Goal: Contribute content: Contribute content

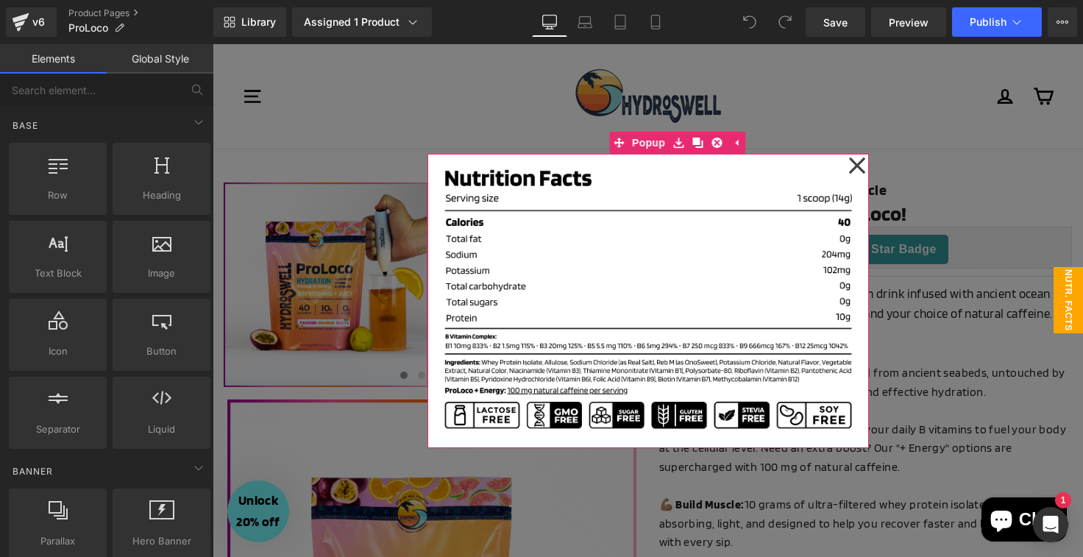
click at [850, 161] on icon at bounding box center [857, 166] width 18 height 74
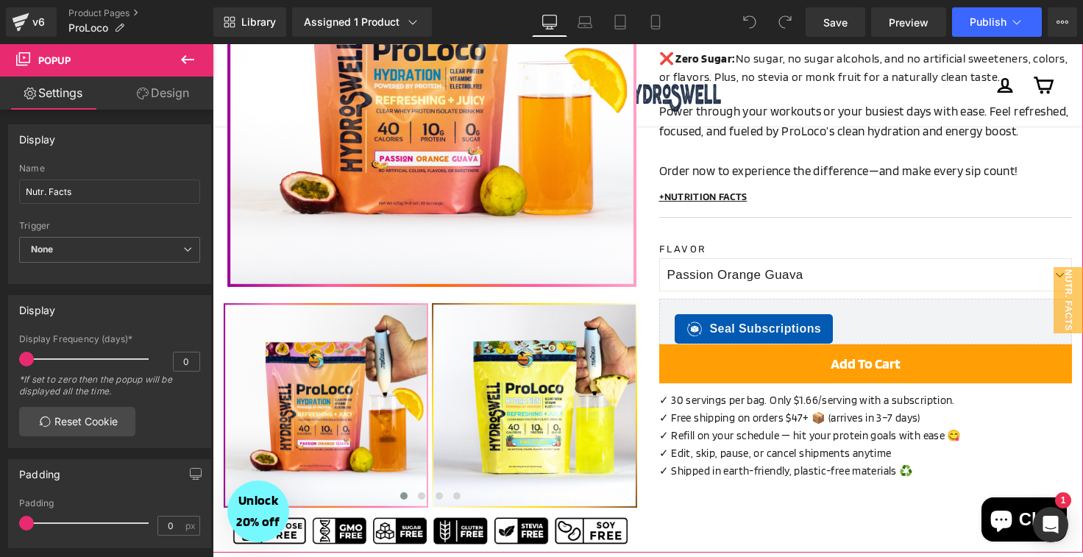
scroll to position [508, 0]
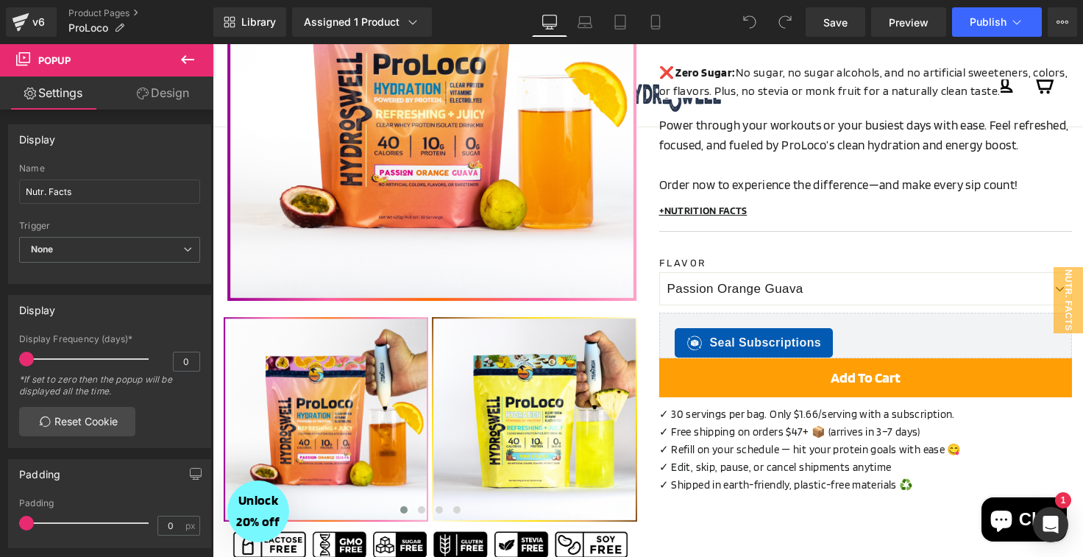
click at [188, 54] on icon at bounding box center [188, 60] width 18 height 18
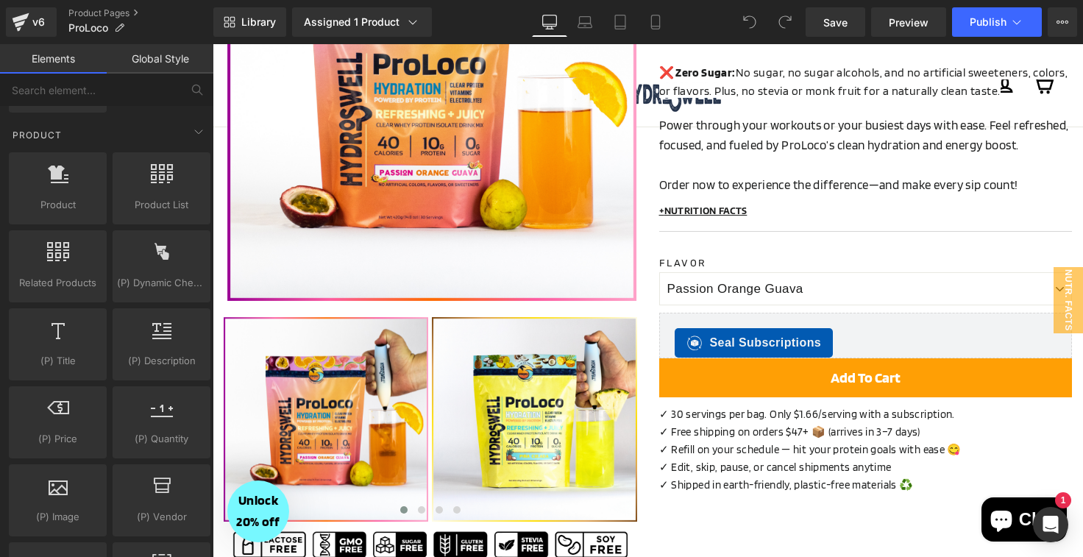
scroll to position [1227, 0]
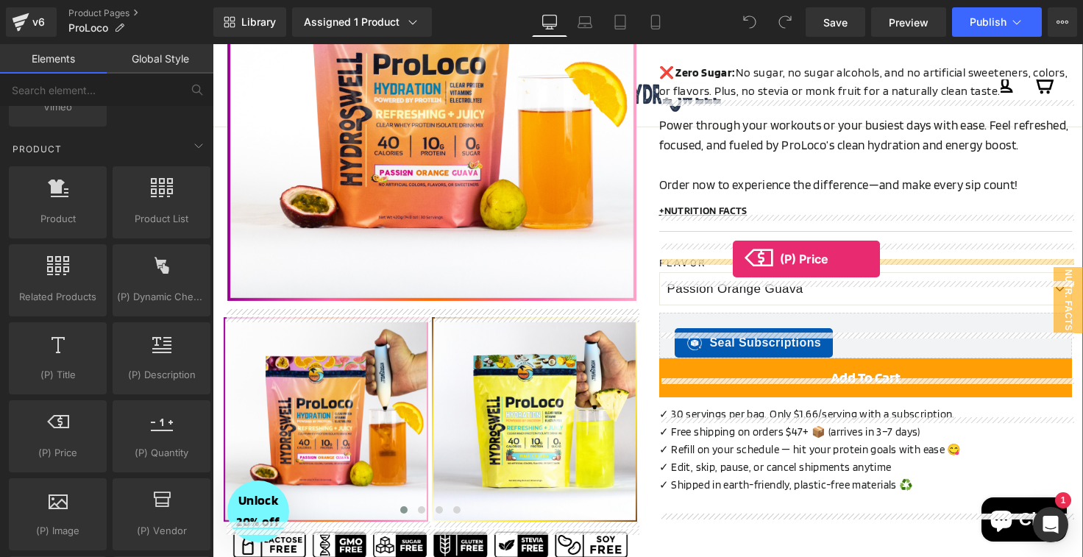
drag, startPoint x: 274, startPoint y: 483, endPoint x: 733, endPoint y: 259, distance: 510.7
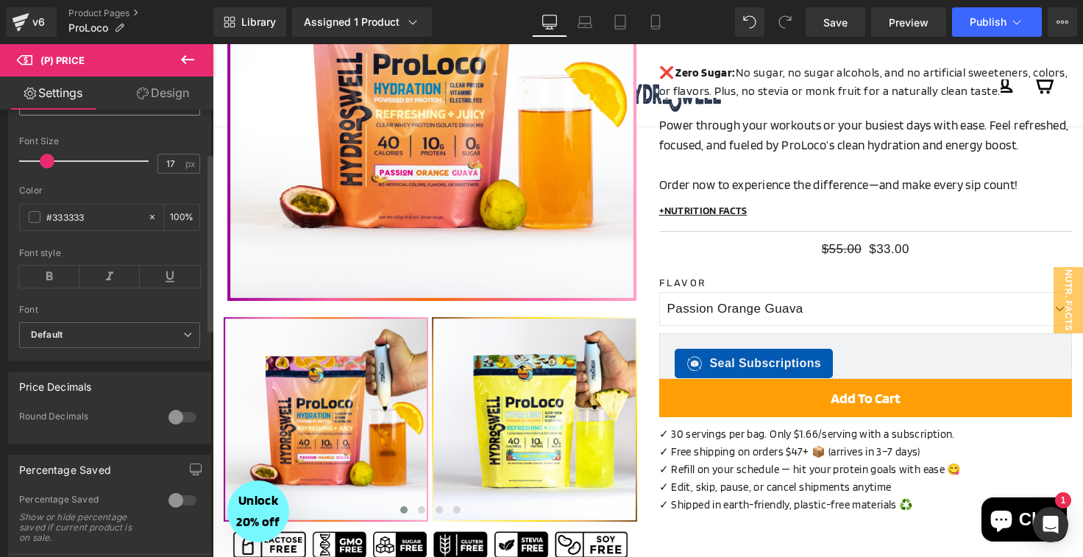
scroll to position [681, 0]
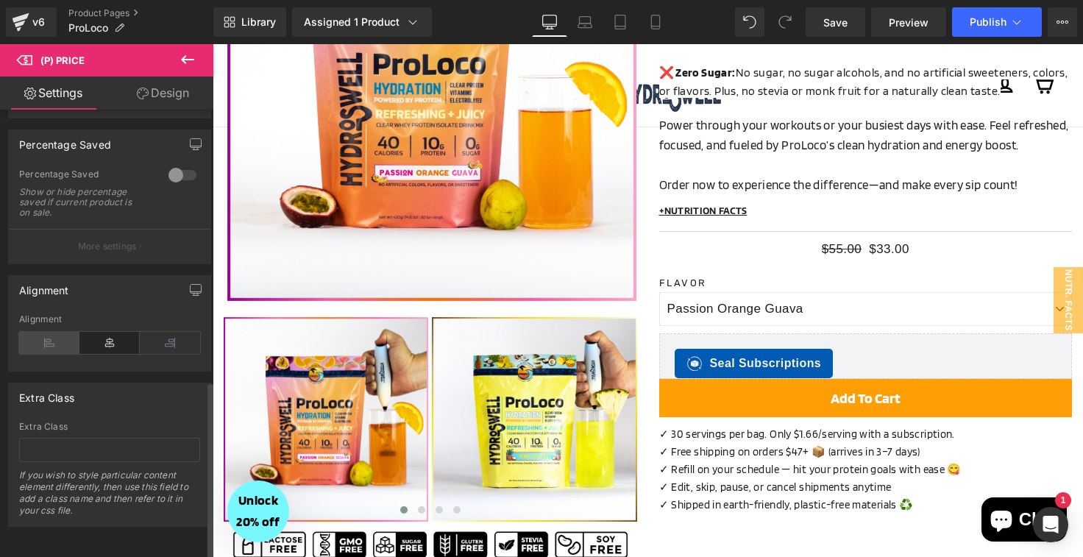
click at [43, 332] on icon at bounding box center [49, 343] width 60 height 22
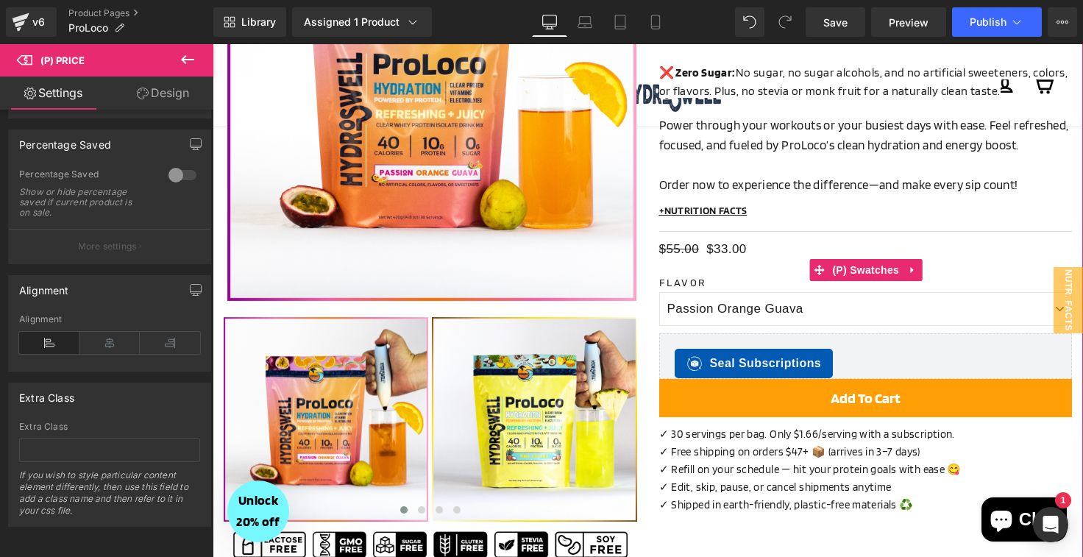
click at [717, 281] on div "Flavor Passion Orange Guava Passion Orange Guava + Energy [PERSON_NAME] Colada …" at bounding box center [866, 270] width 413 height 22
click at [727, 281] on div "Flavor Passion Orange Guava Passion Orange Guava + Energy [PERSON_NAME] Colada …" at bounding box center [866, 270] width 413 height 22
click at [861, 281] on span "(P) Swatches" at bounding box center [866, 270] width 74 height 22
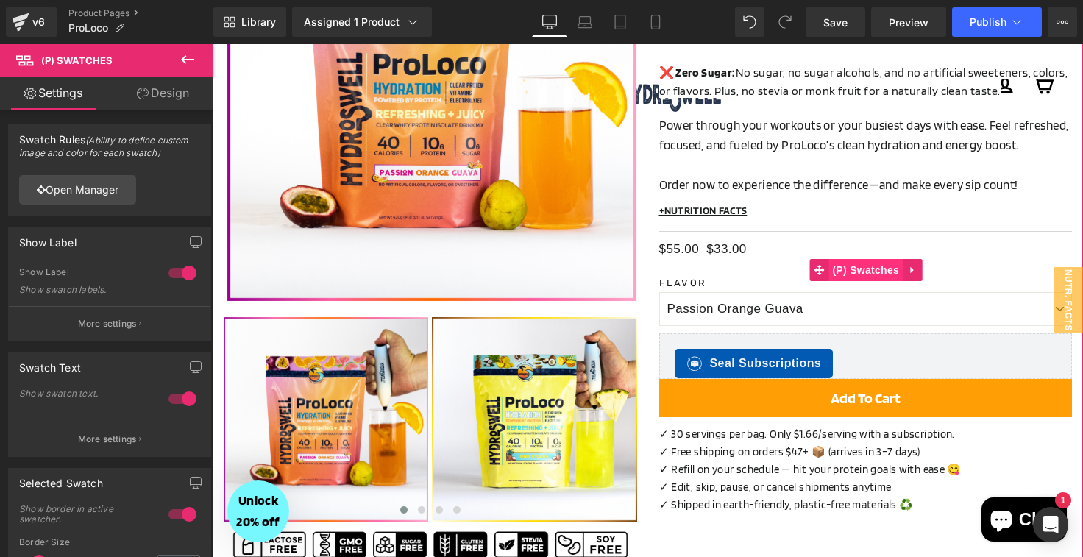
click at [876, 281] on span "(P) Swatches" at bounding box center [866, 270] width 74 height 22
click at [912, 275] on icon at bounding box center [912, 269] width 10 height 11
click at [923, 275] on icon at bounding box center [922, 270] width 10 height 10
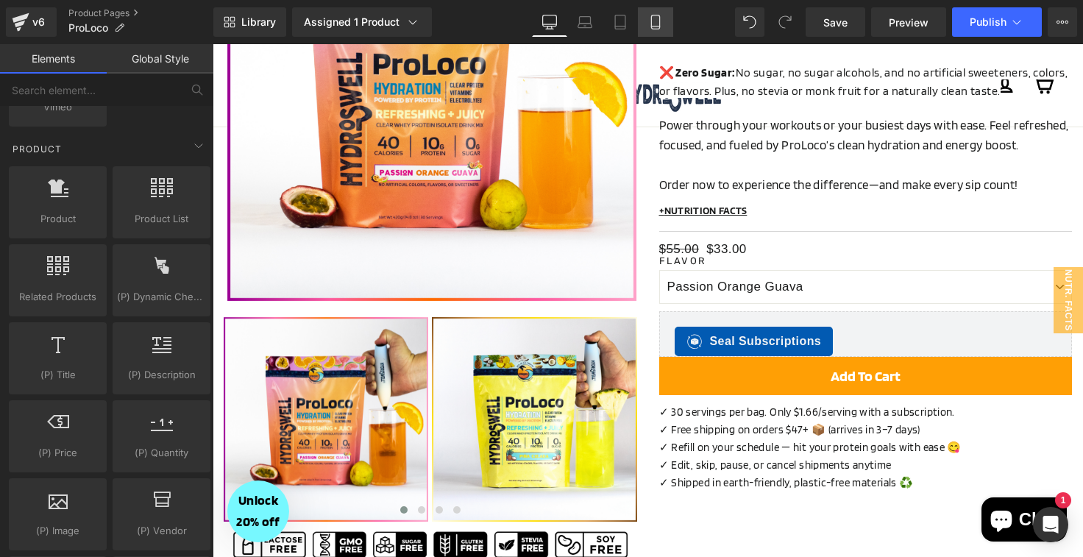
click at [665, 19] on link "Mobile" at bounding box center [655, 21] width 35 height 29
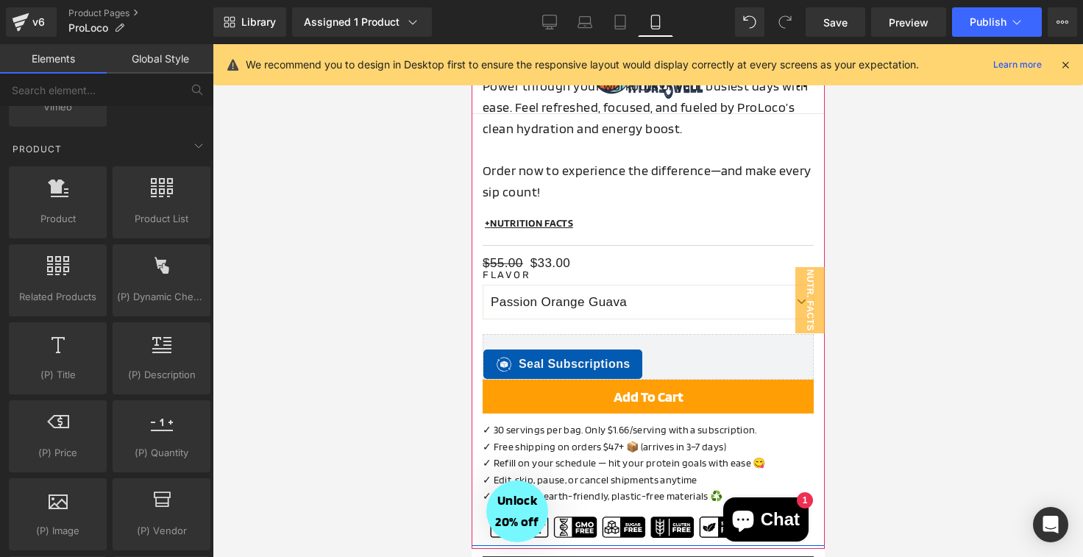
scroll to position [921, 0]
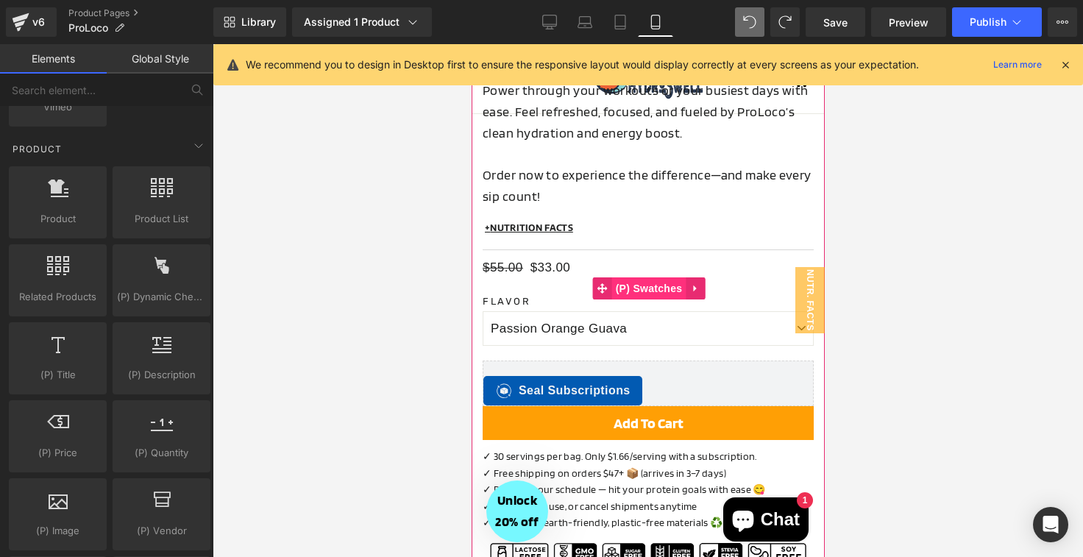
click at [655, 287] on span "(P) Swatches" at bounding box center [648, 288] width 74 height 22
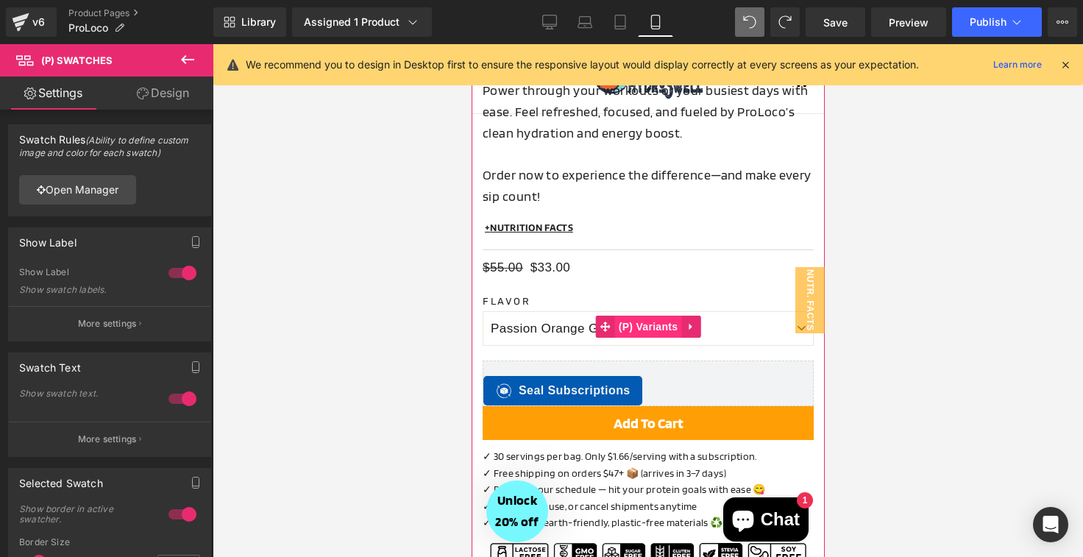
click at [644, 322] on span "(P) Variants" at bounding box center [647, 327] width 67 height 22
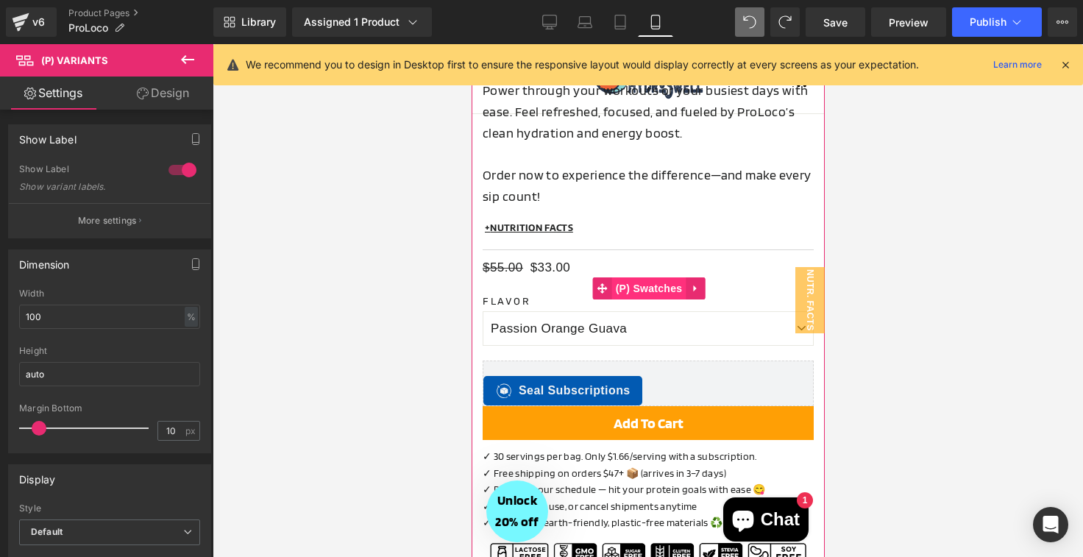
click at [664, 286] on span "(P) Swatches" at bounding box center [648, 288] width 74 height 22
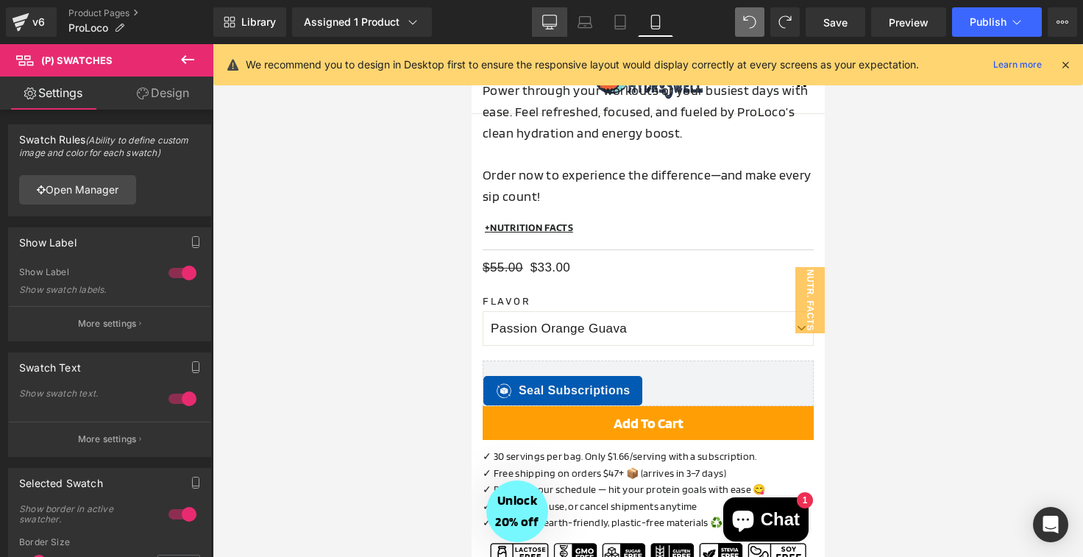
click at [549, 16] on icon at bounding box center [549, 22] width 15 height 15
type input "100"
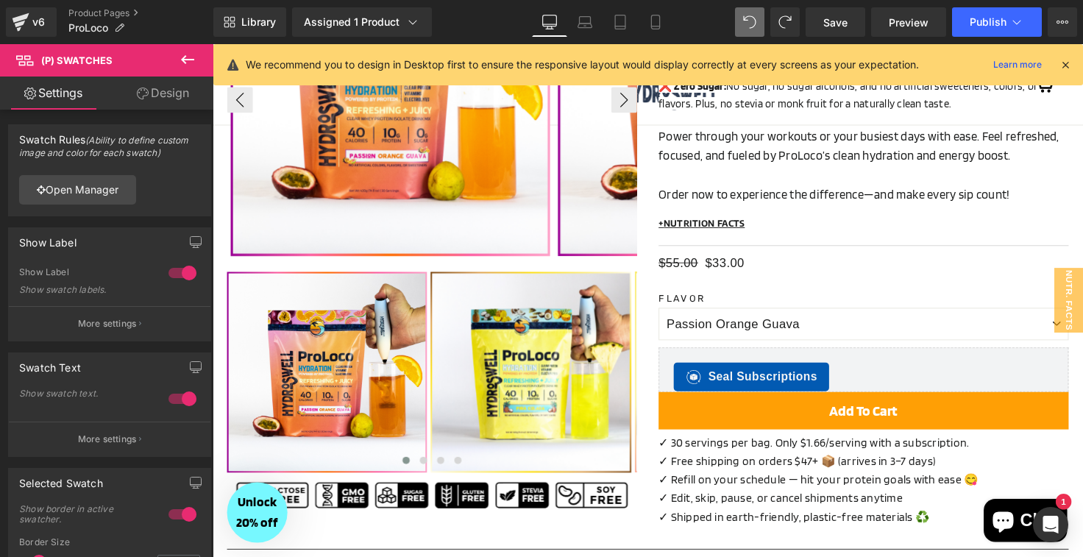
scroll to position [446, 0]
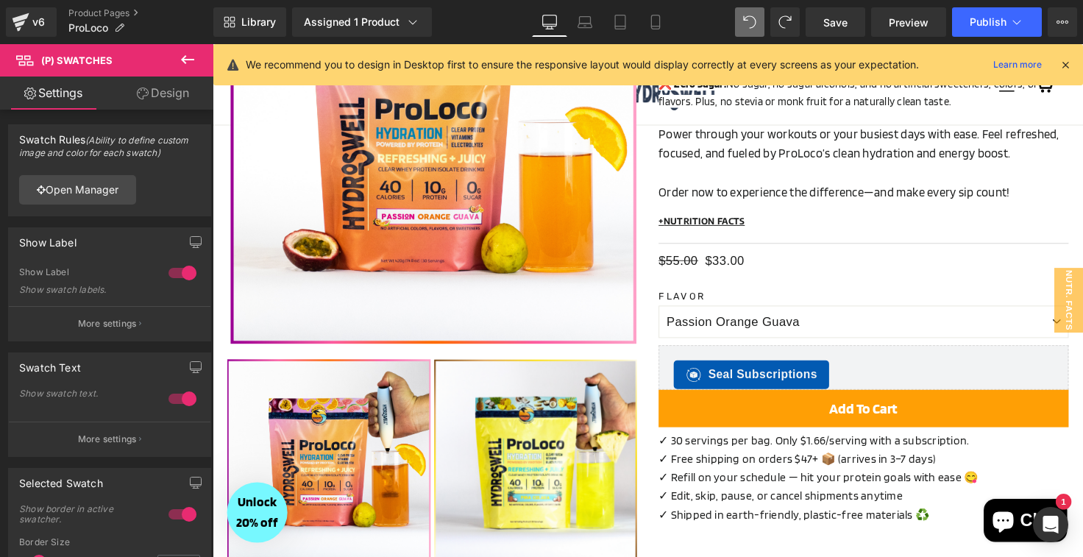
click at [183, 56] on icon at bounding box center [188, 60] width 18 height 18
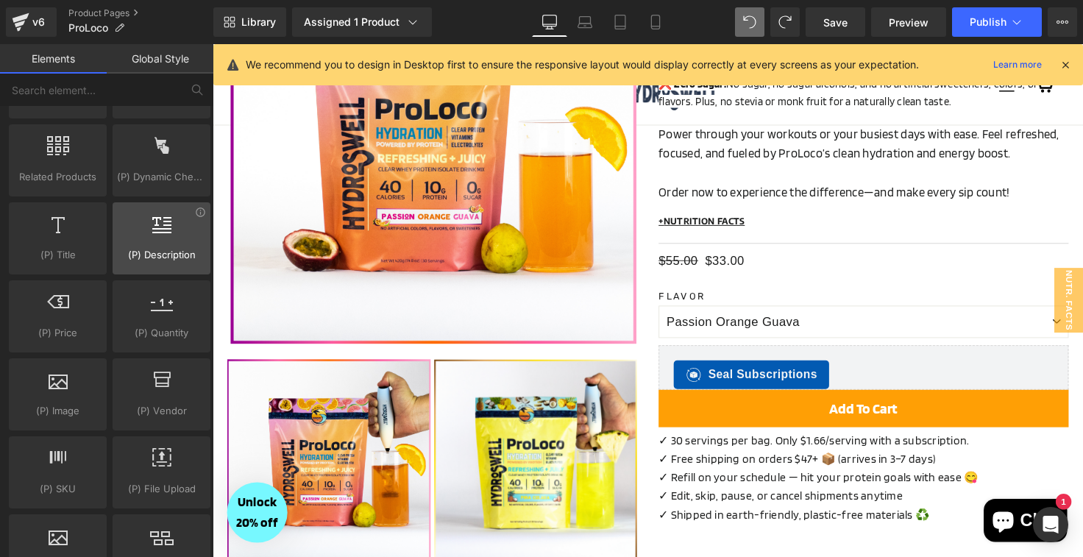
scroll to position [1352, 0]
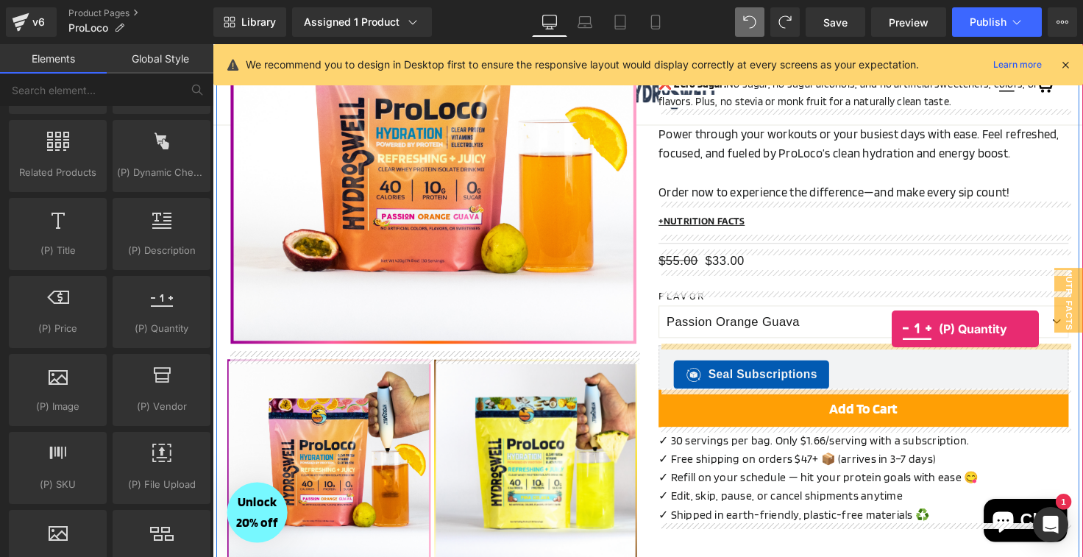
drag, startPoint x: 381, startPoint y: 367, endPoint x: 907, endPoint y: 335, distance: 527.1
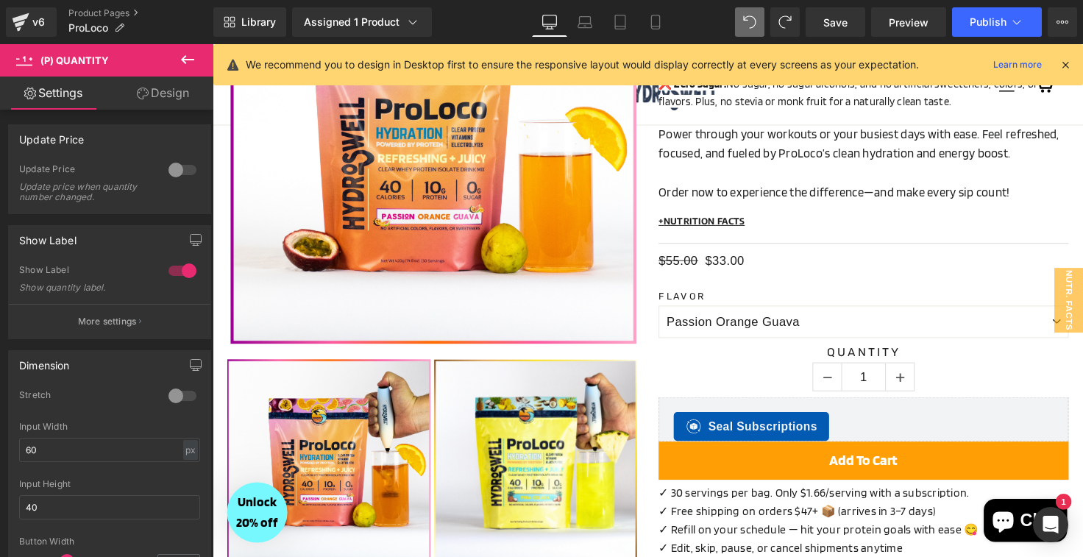
click at [184, 57] on icon at bounding box center [187, 59] width 13 height 9
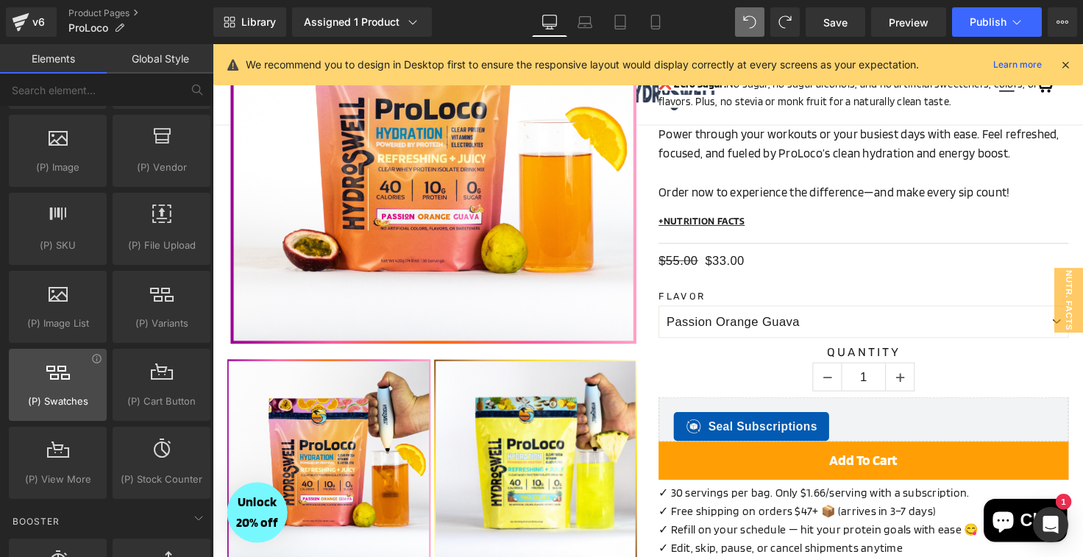
scroll to position [1575, 0]
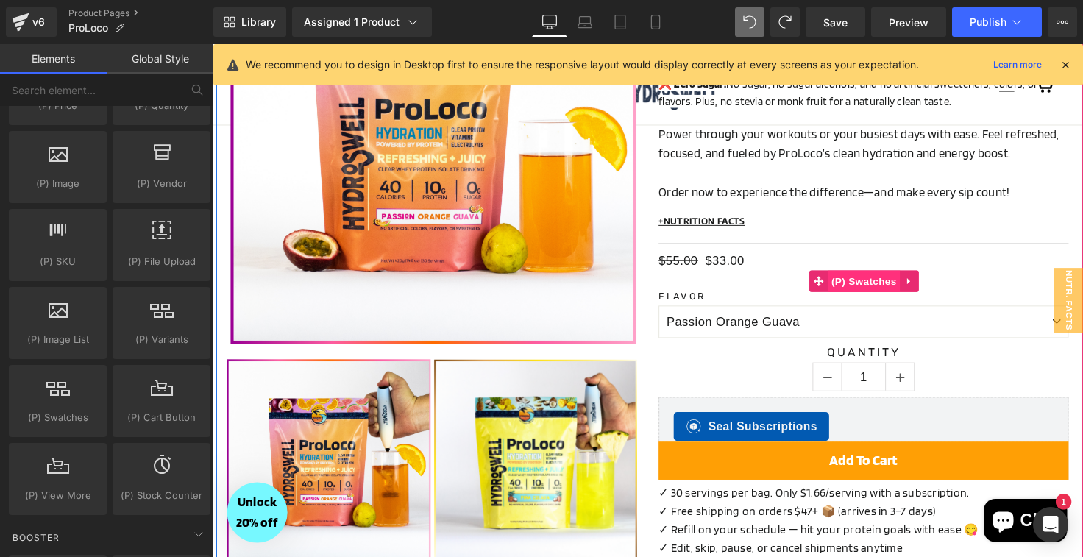
click at [895, 285] on span "(P) Swatches" at bounding box center [879, 286] width 74 height 22
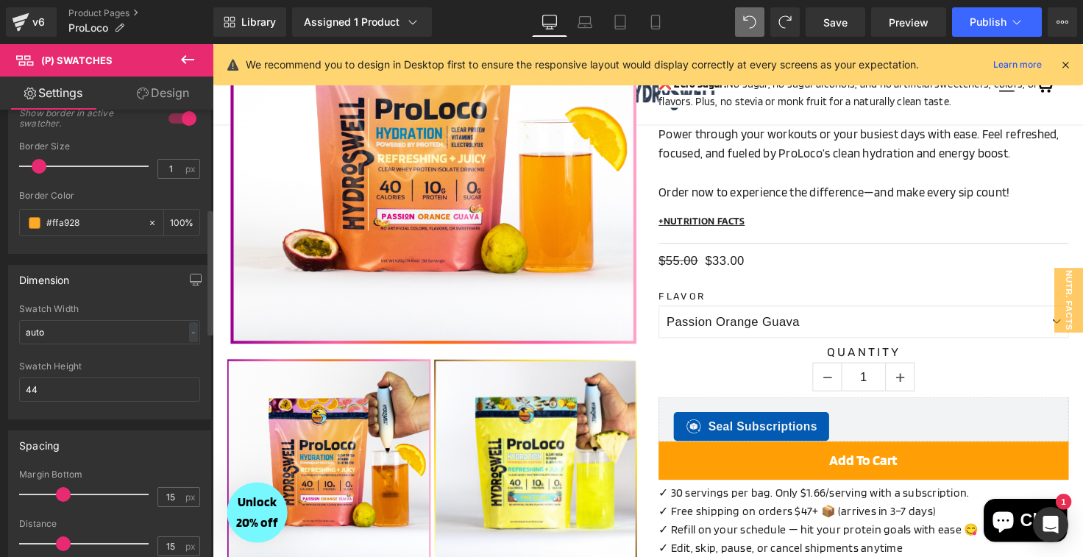
scroll to position [0, 0]
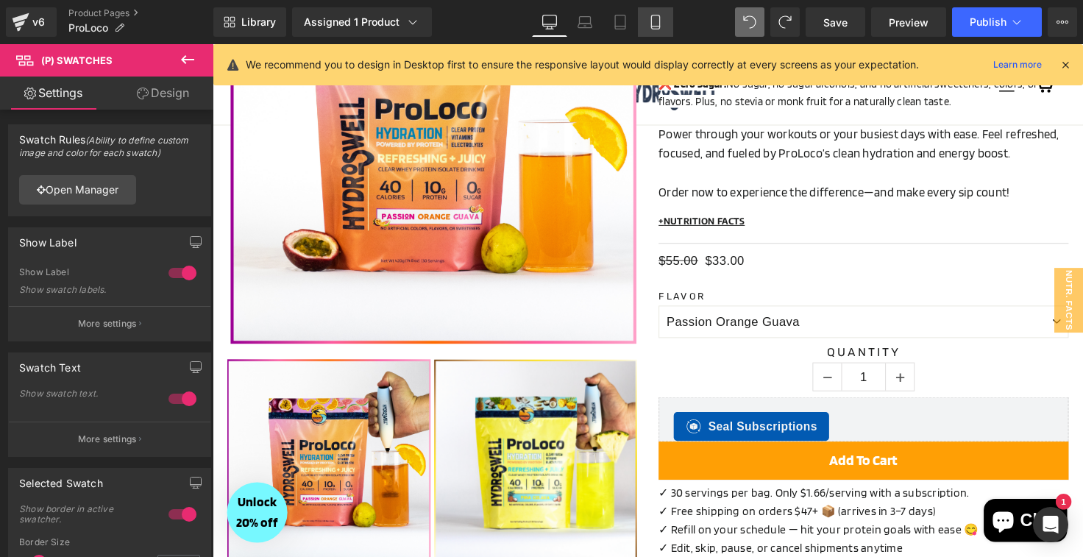
click at [662, 22] on icon at bounding box center [655, 22] width 15 height 15
type input "100"
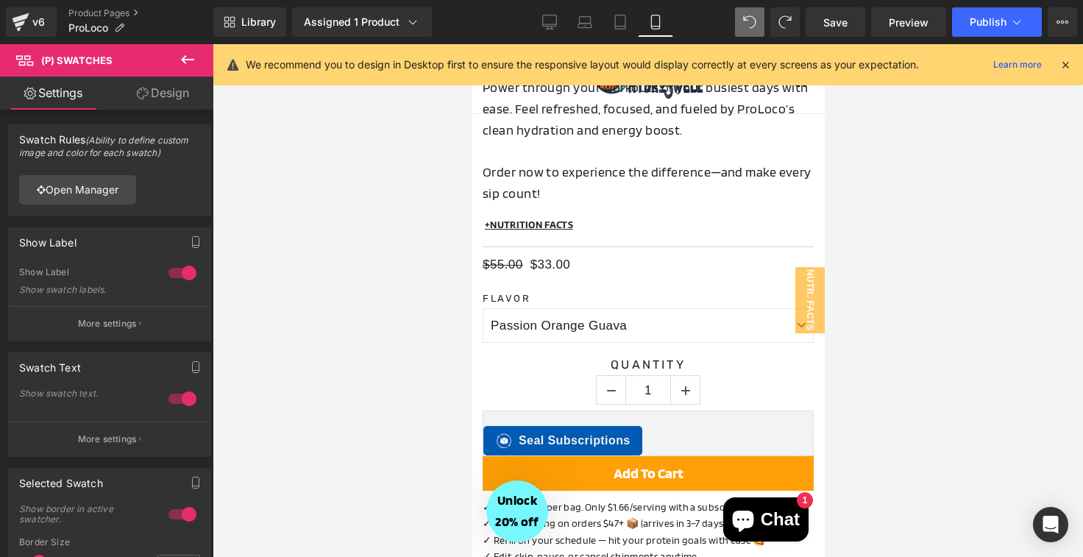
scroll to position [923, 0]
click at [613, 25] on icon at bounding box center [620, 22] width 15 height 15
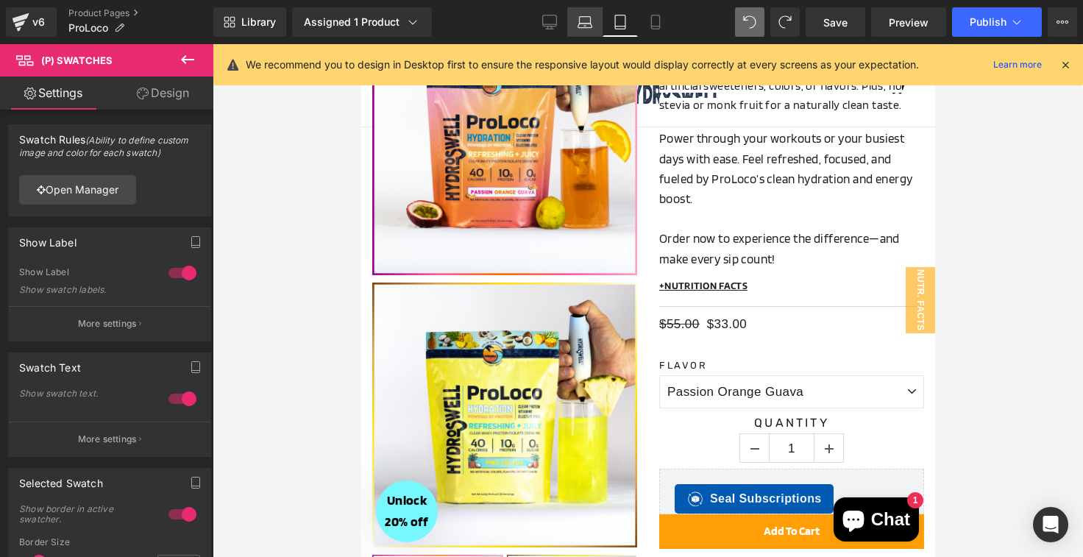
click at [591, 26] on icon at bounding box center [585, 22] width 15 height 15
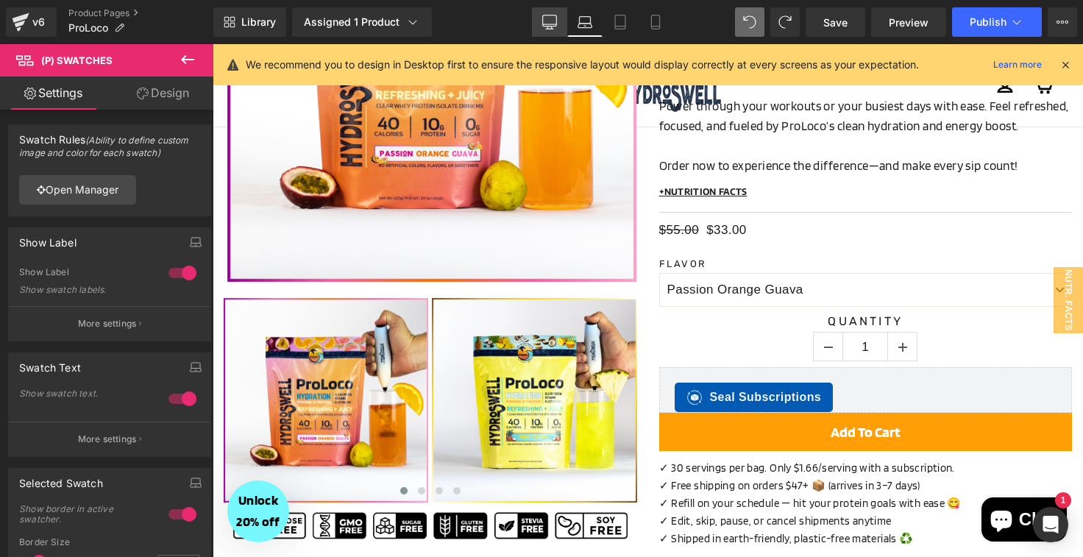
click at [545, 29] on link "Desktop" at bounding box center [549, 21] width 35 height 29
type input "100"
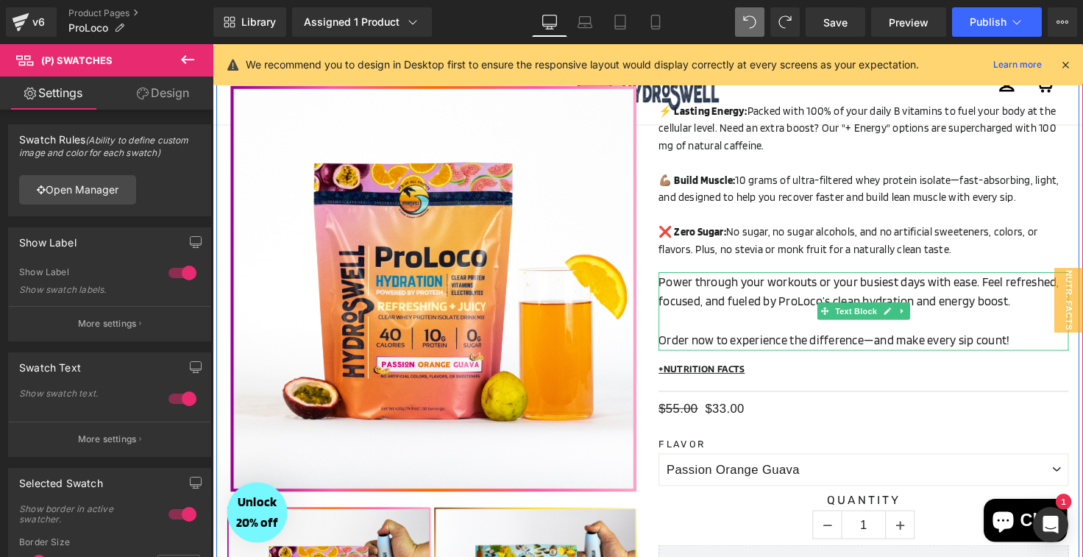
scroll to position [279, 0]
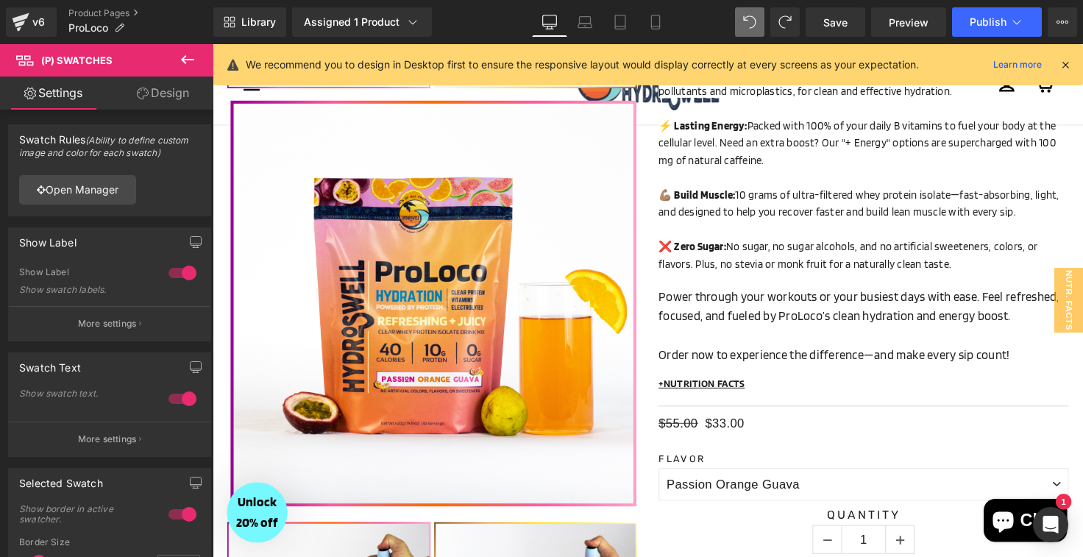
click at [179, 63] on icon at bounding box center [188, 60] width 18 height 18
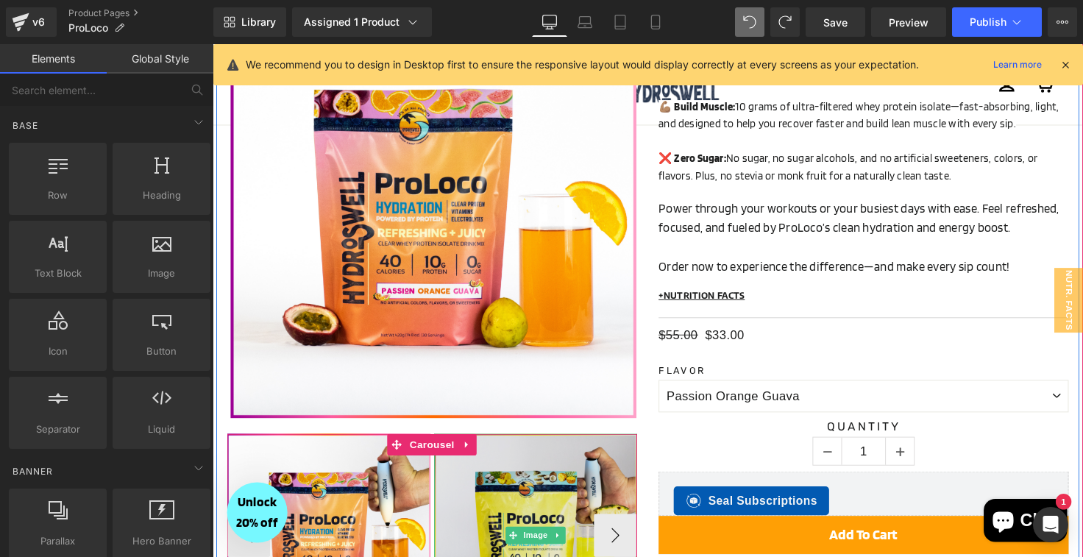
scroll to position [356, 0]
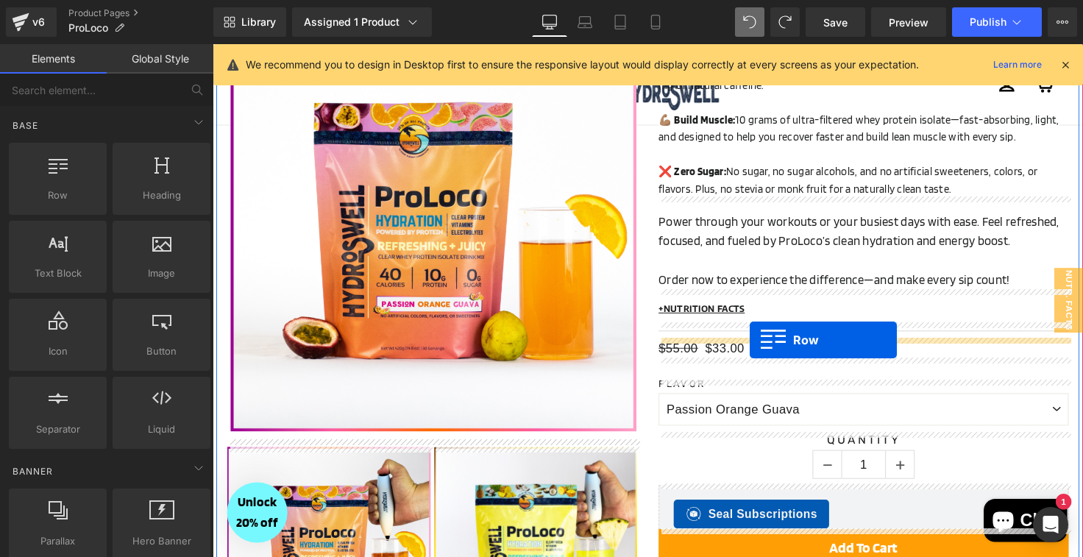
drag, startPoint x: 287, startPoint y: 214, endPoint x: 762, endPoint y: 347, distance: 493.5
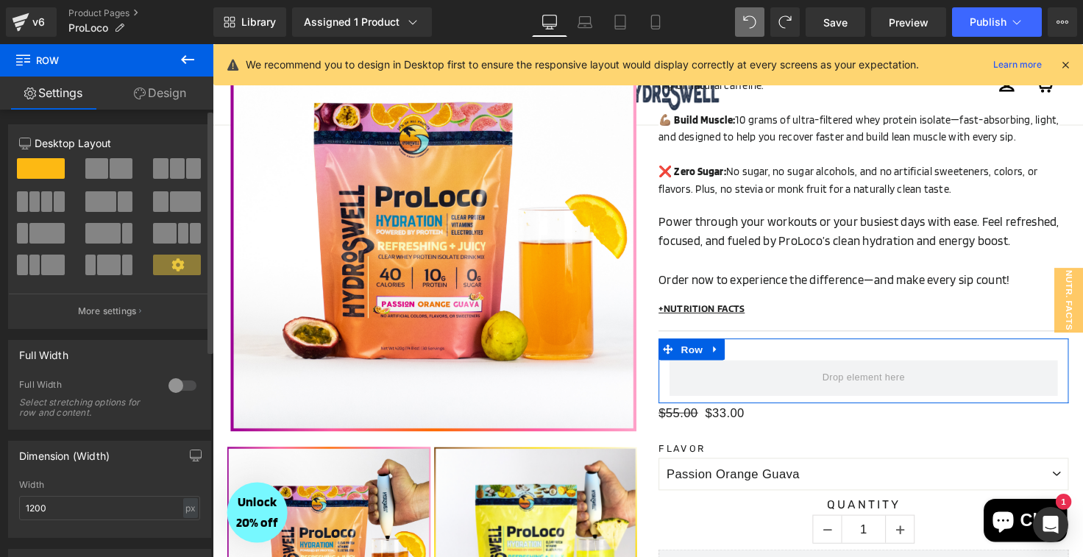
click at [110, 174] on span at bounding box center [121, 168] width 23 height 21
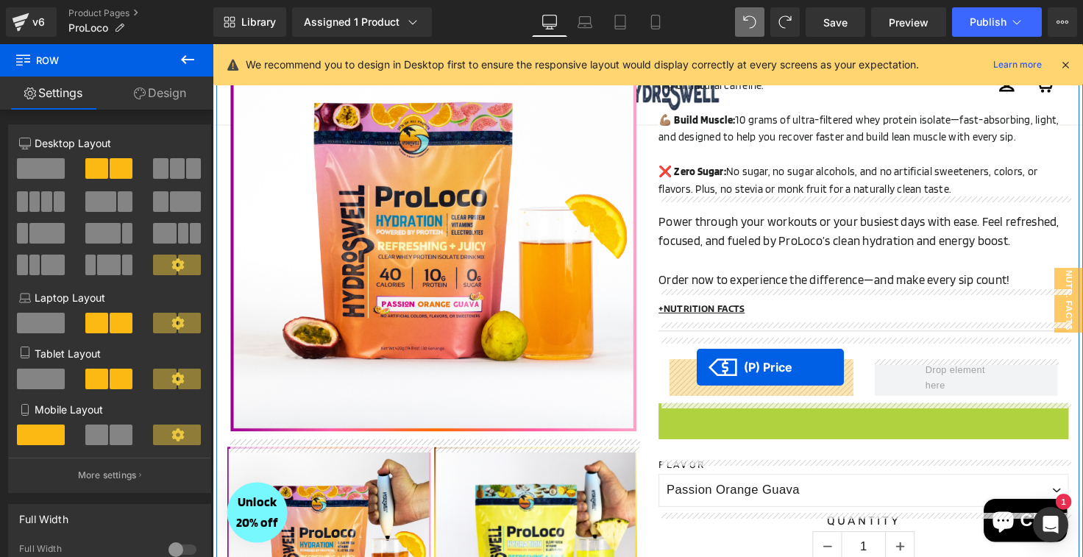
drag, startPoint x: 696, startPoint y: 422, endPoint x: 708, endPoint y: 375, distance: 48.5
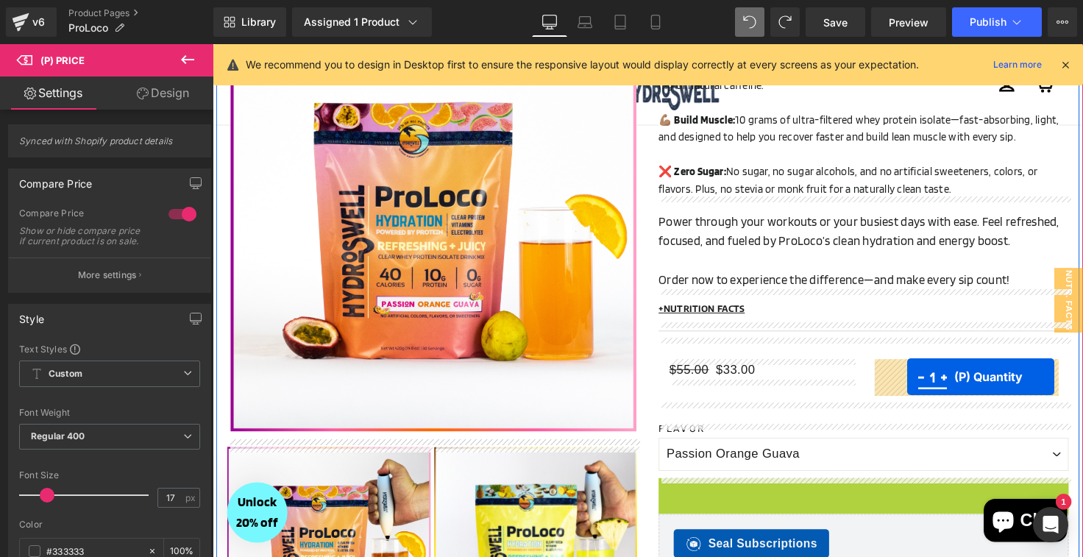
drag, startPoint x: 832, startPoint y: 514, endPoint x: 923, endPoint y: 384, distance: 159.0
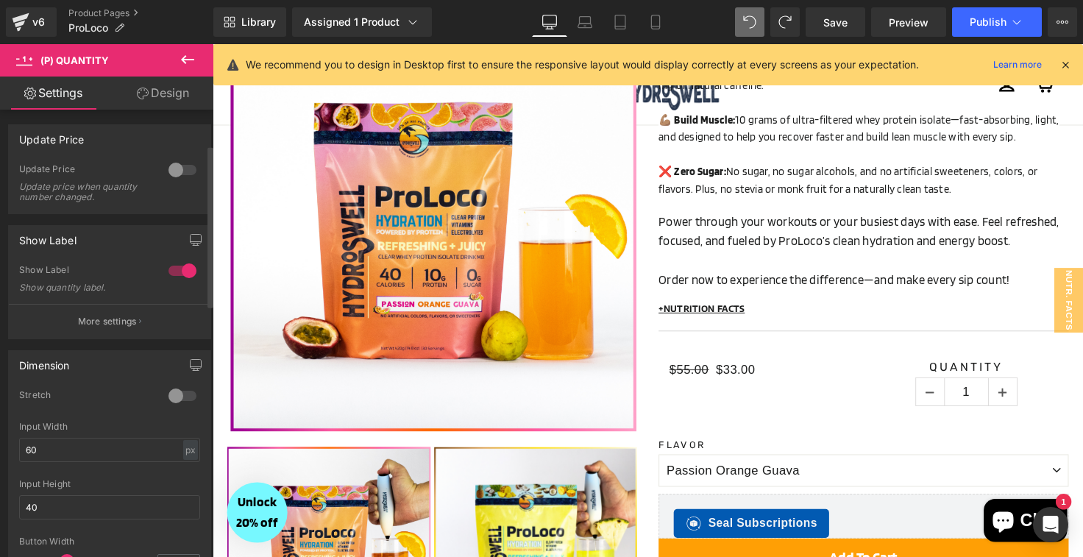
scroll to position [795, 0]
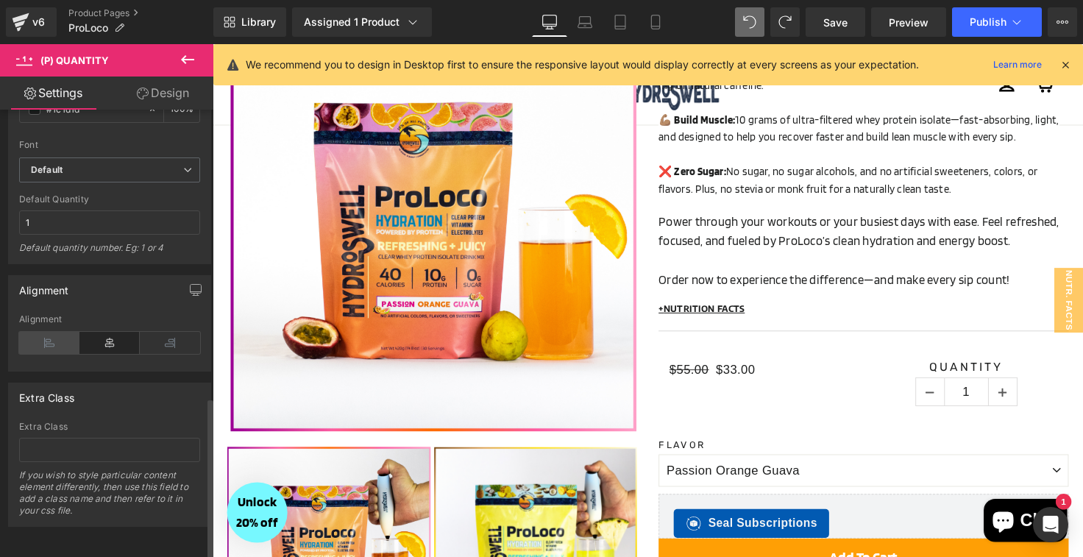
click at [57, 332] on icon at bounding box center [49, 343] width 60 height 22
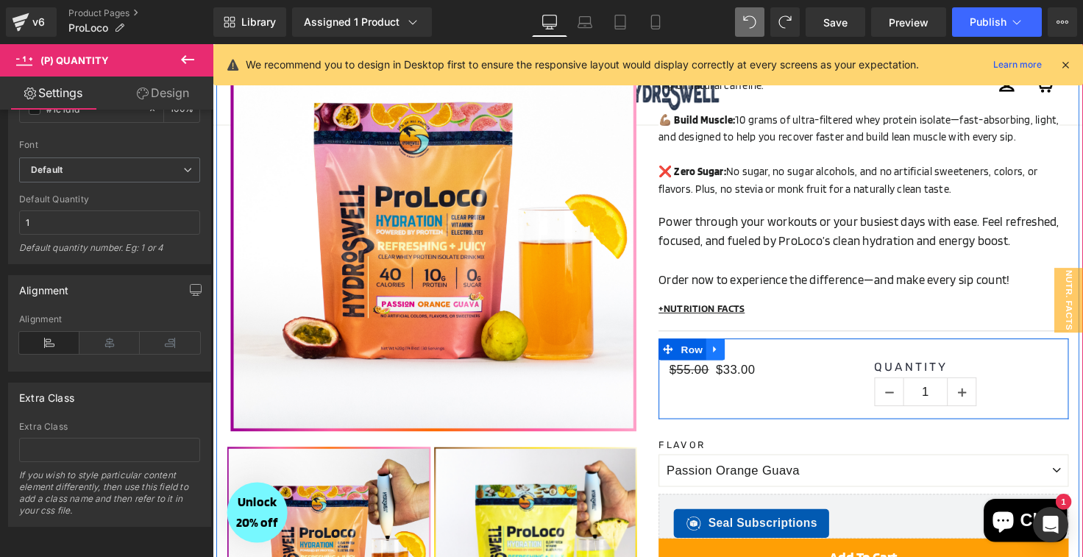
click at [726, 356] on icon at bounding box center [726, 356] width 3 height 7
click at [771, 354] on link at bounding box center [765, 356] width 19 height 22
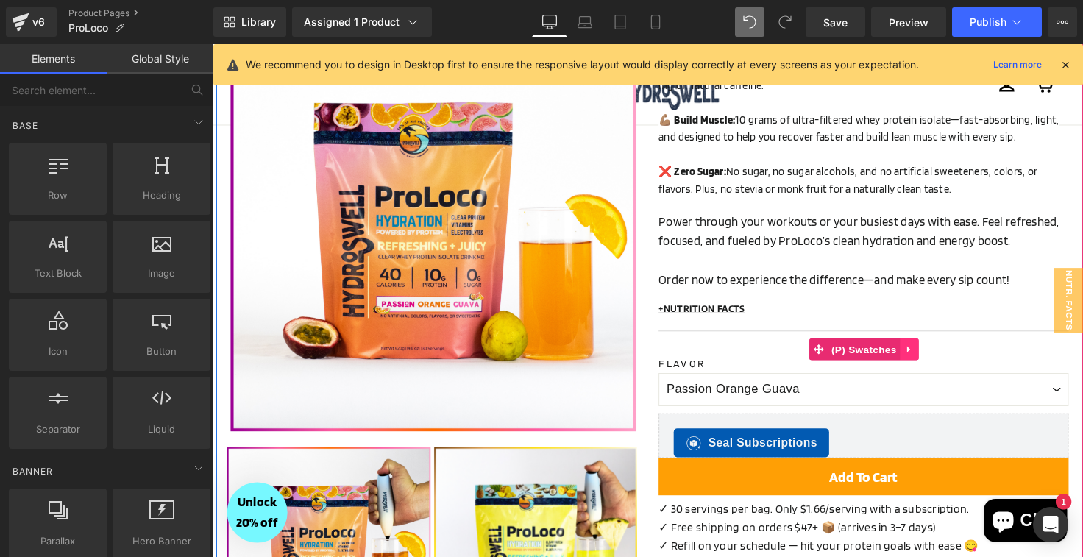
click at [926, 358] on icon at bounding box center [926, 355] width 10 height 11
click at [935, 356] on icon at bounding box center [935, 355] width 10 height 11
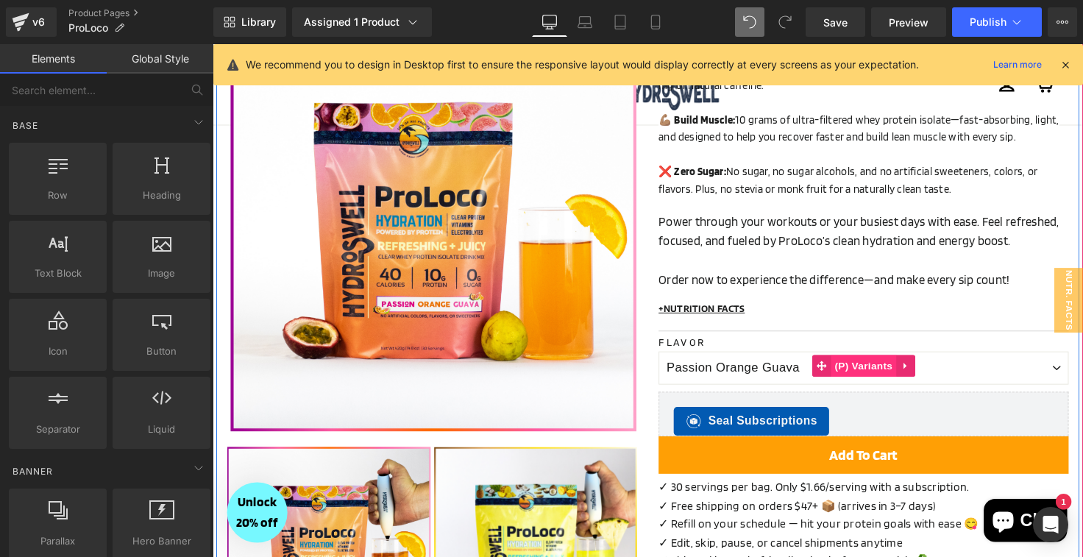
click at [875, 365] on span "(P) Variants" at bounding box center [878, 373] width 67 height 22
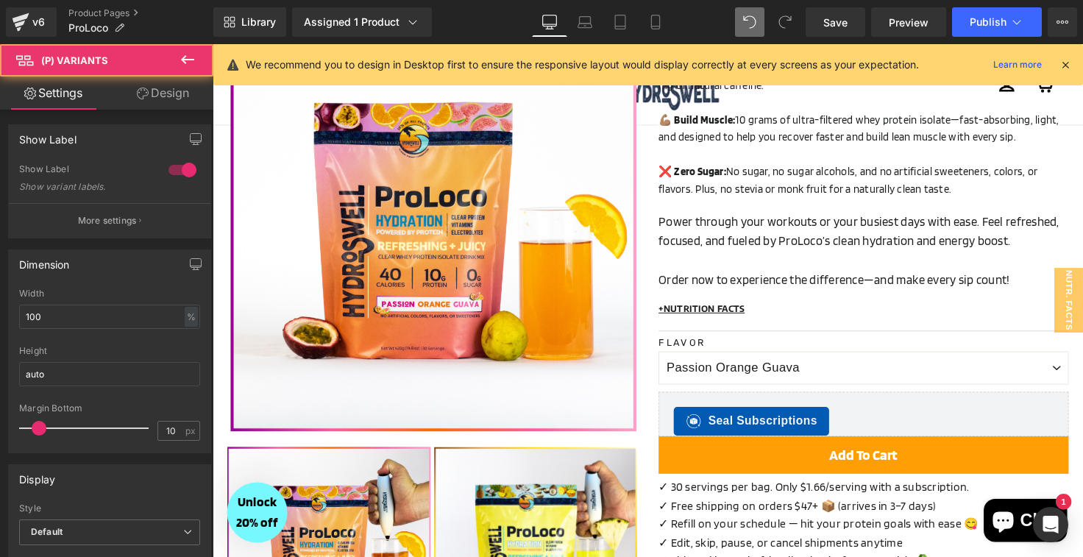
click at [158, 93] on link "Design" at bounding box center [163, 93] width 107 height 33
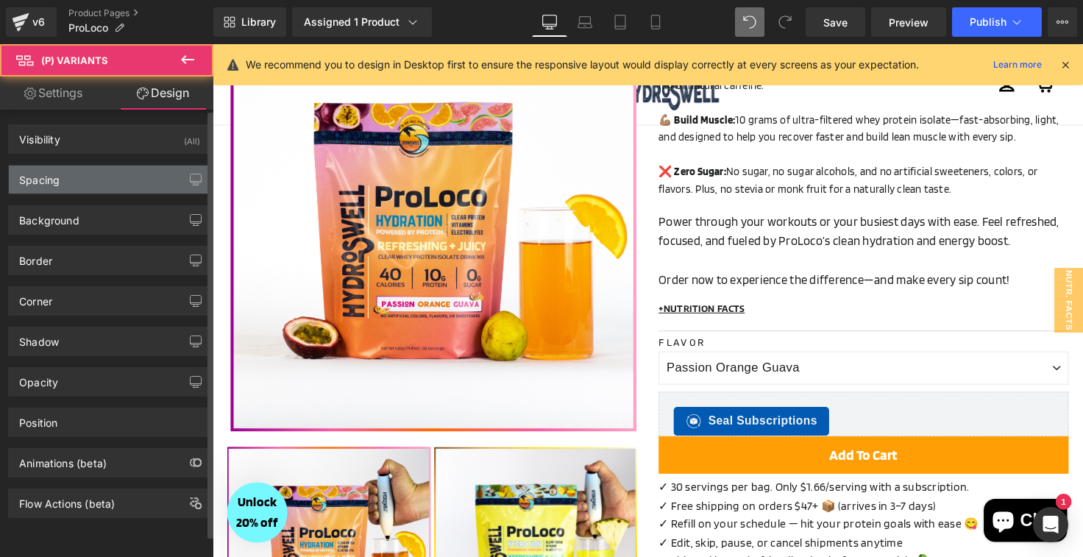
type input "3"
type input "0"
type input "8"
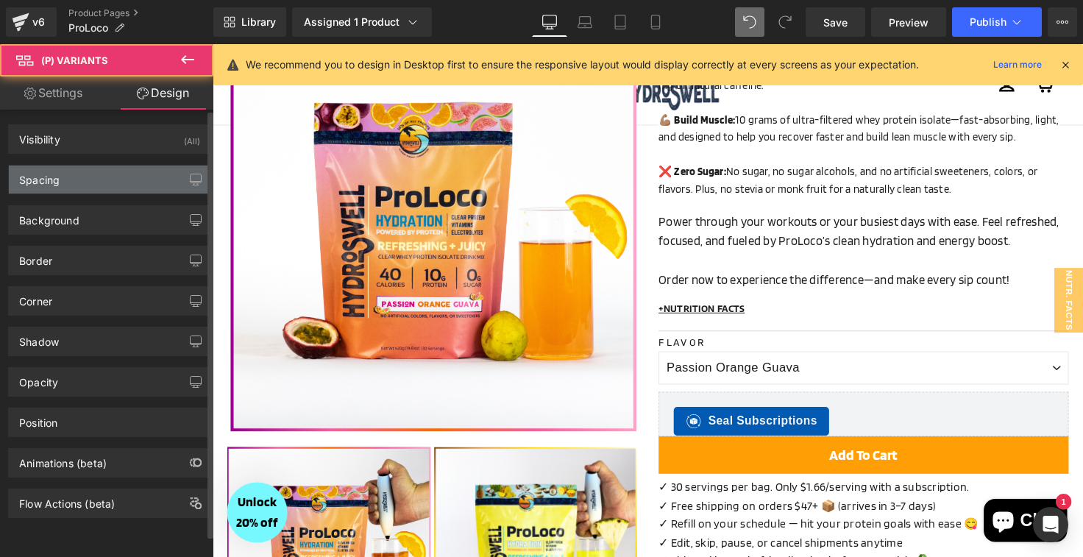
type input "28"
type input "8"
type input "10"
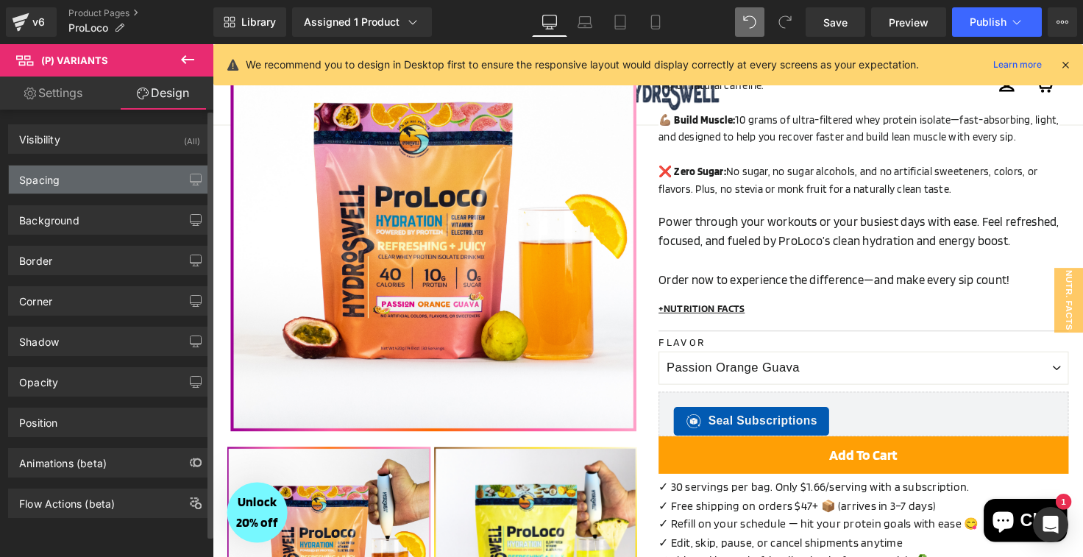
click at [62, 180] on div "Spacing" at bounding box center [110, 180] width 202 height 28
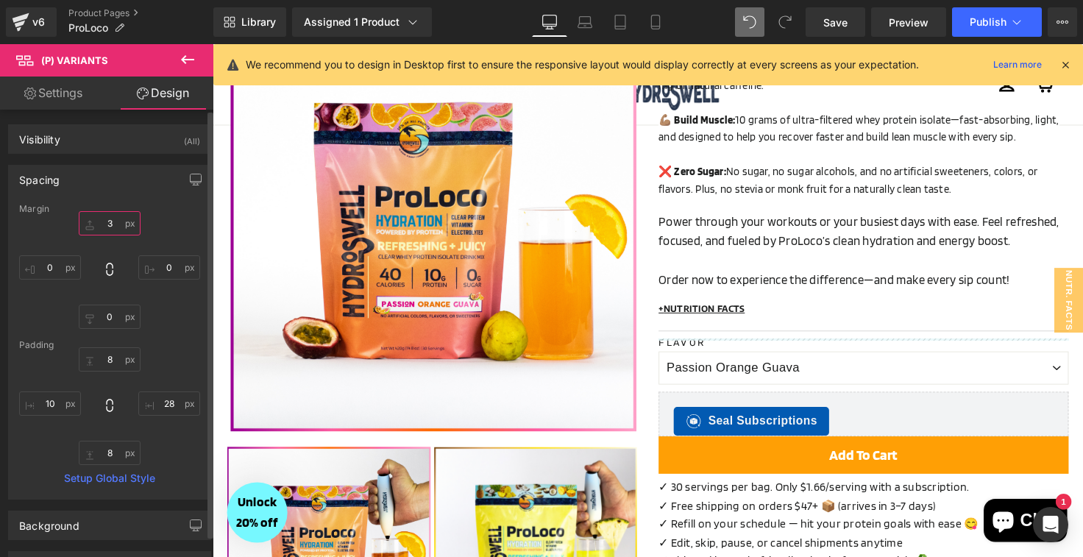
click at [107, 222] on input "3" at bounding box center [110, 223] width 62 height 24
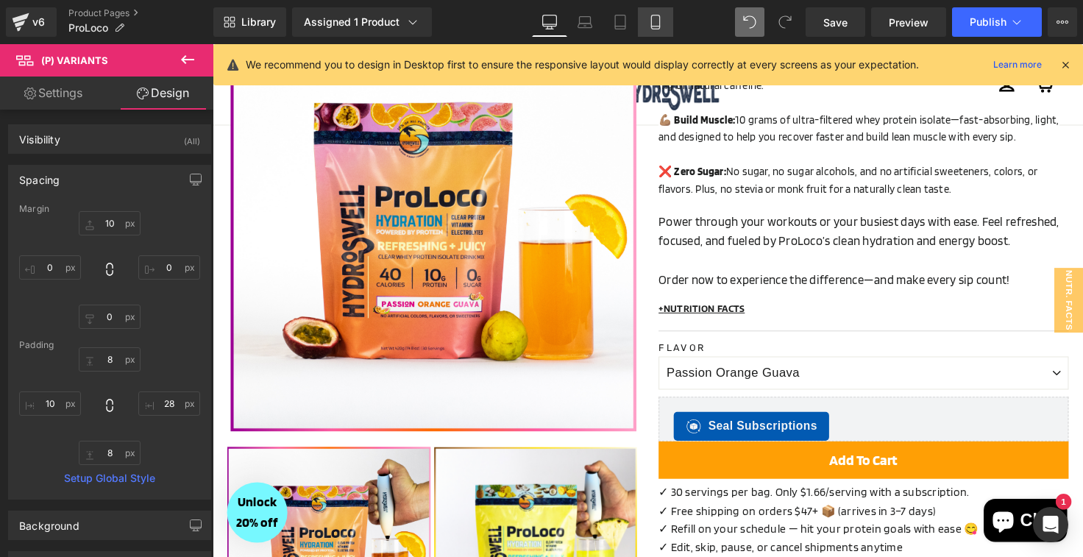
click at [666, 21] on link "Mobile" at bounding box center [655, 21] width 35 height 29
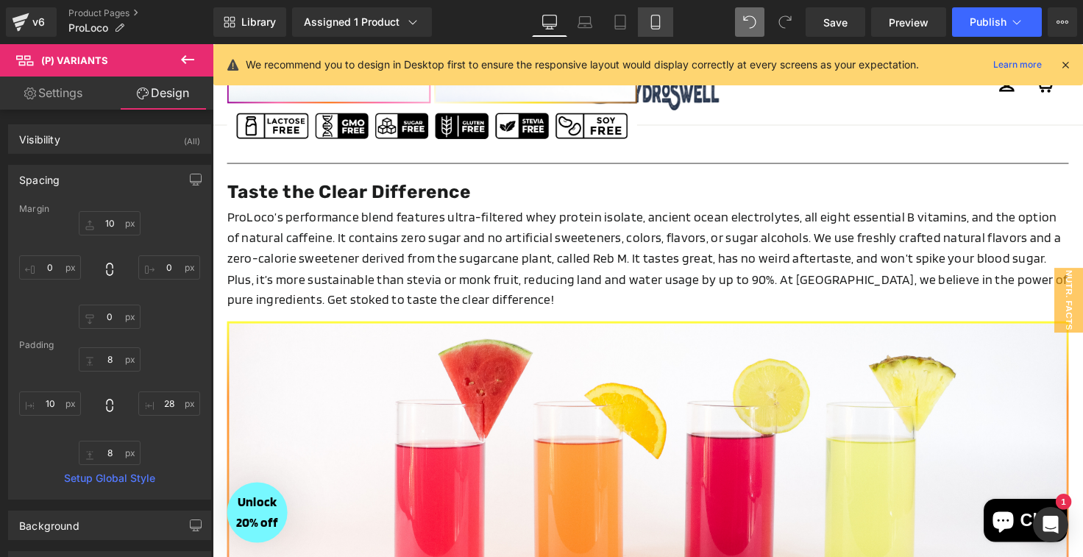
type input "0"
type input "10"
type input "0"
type input "9"
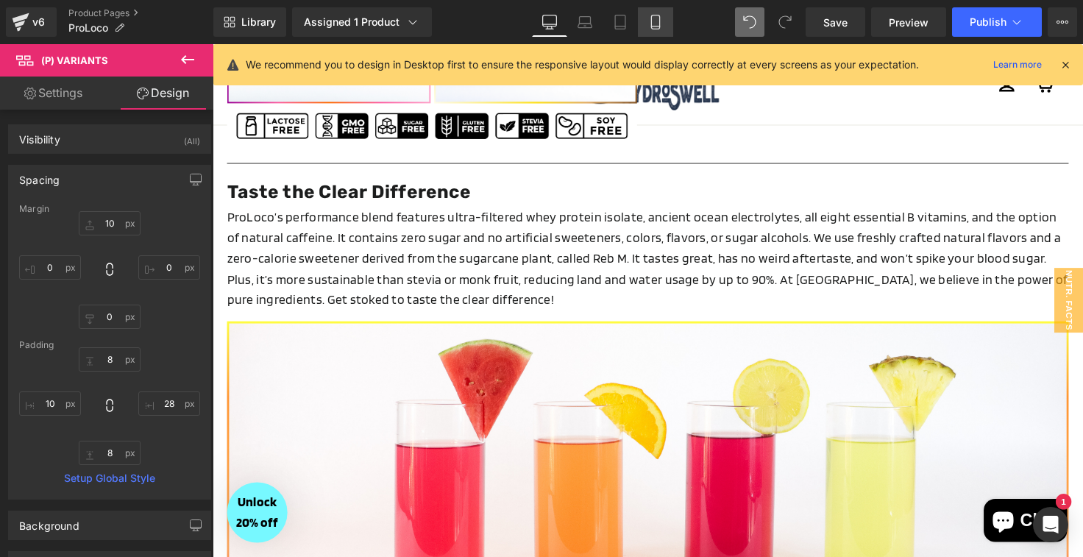
type input "28"
type input "9"
type input "10"
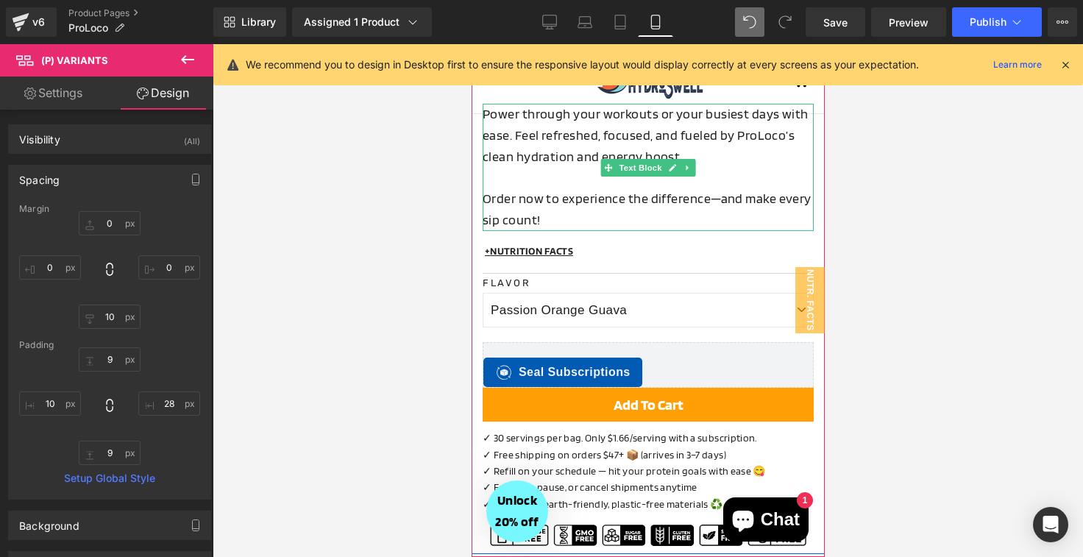
scroll to position [923, 0]
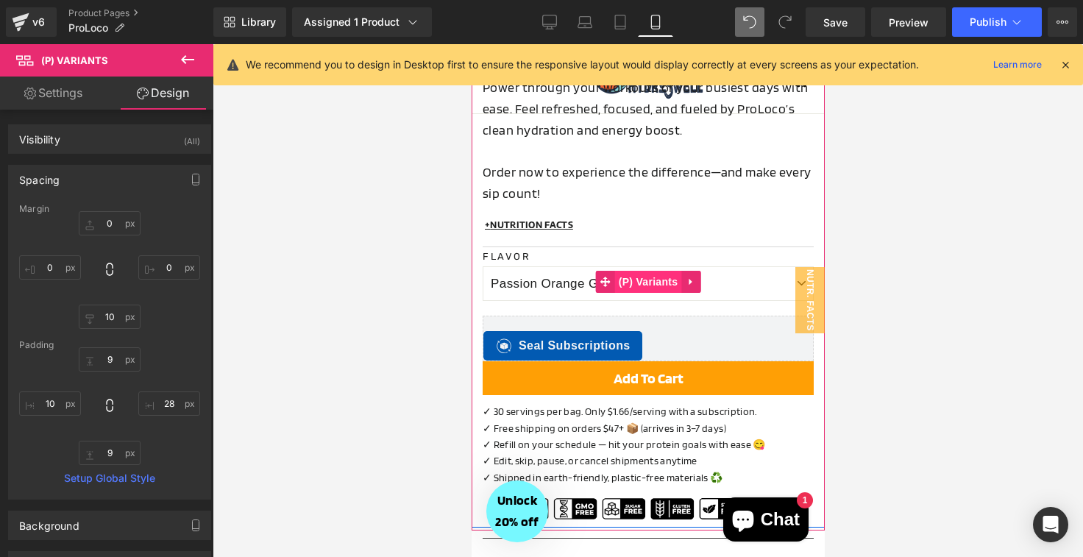
click at [639, 277] on span "(P) Variants" at bounding box center [647, 282] width 67 height 22
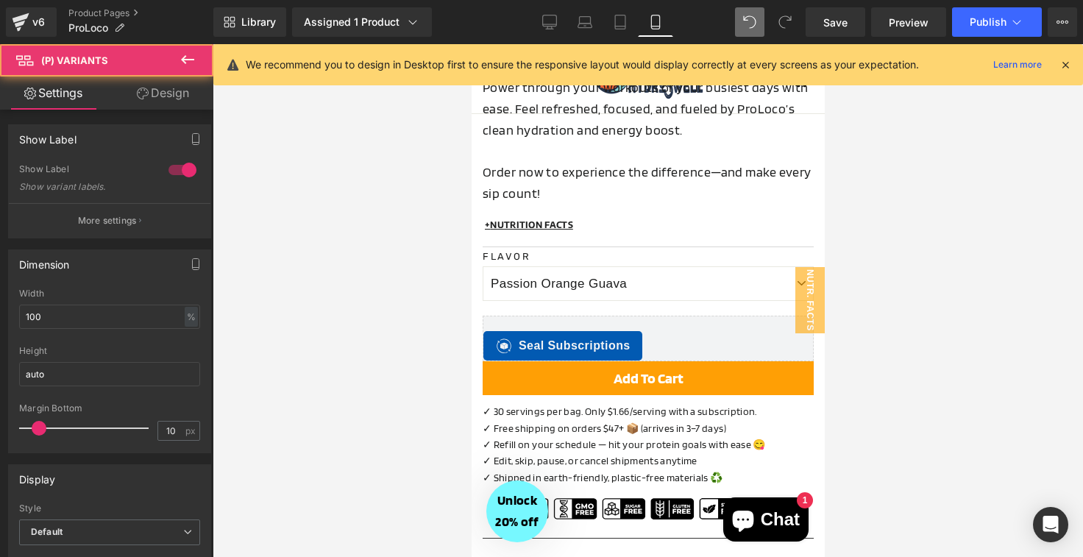
click at [153, 88] on link "Design" at bounding box center [163, 93] width 107 height 33
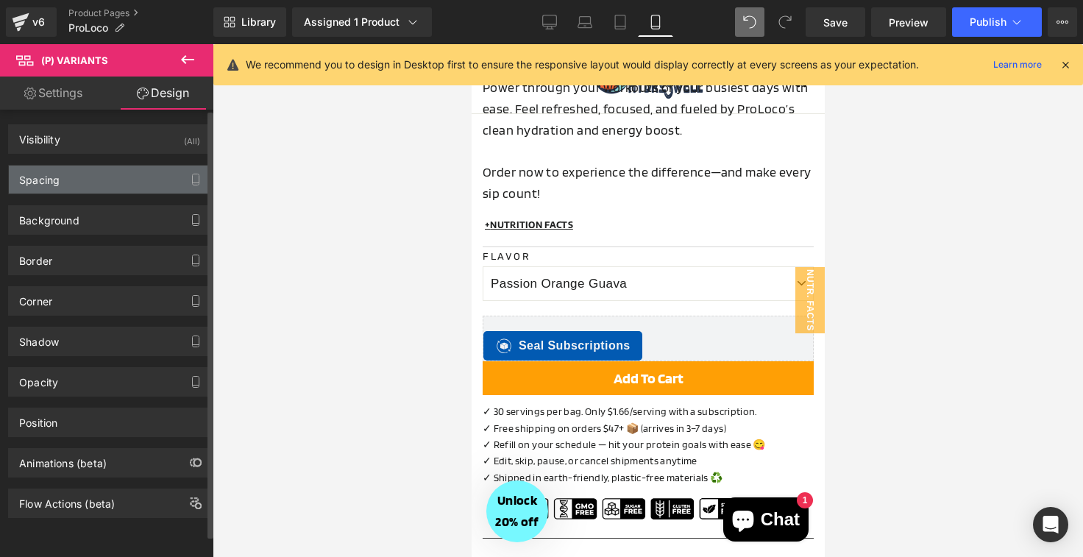
click at [108, 181] on div "Spacing" at bounding box center [110, 180] width 202 height 28
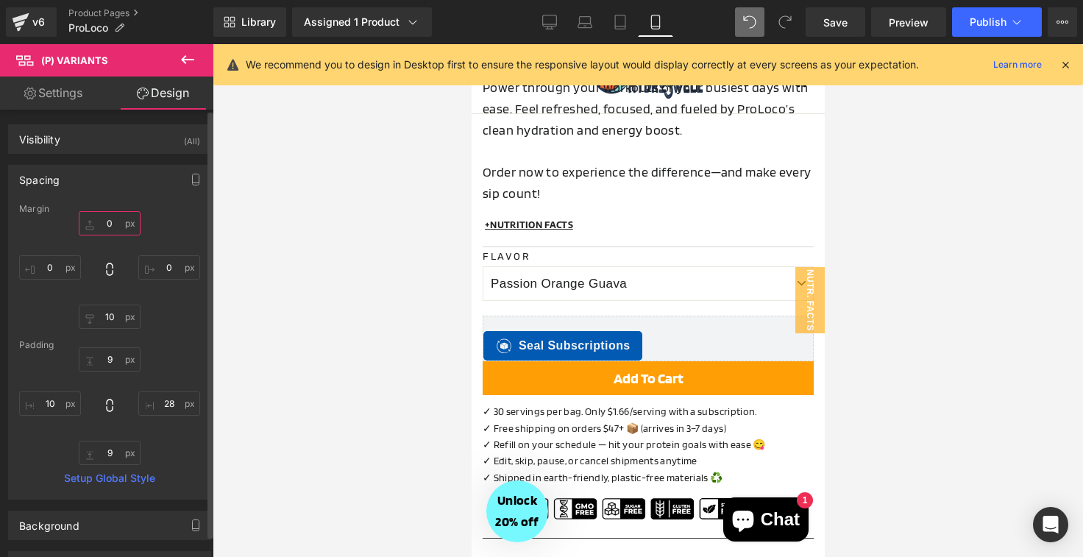
click at [107, 221] on input "0" at bounding box center [110, 223] width 62 height 24
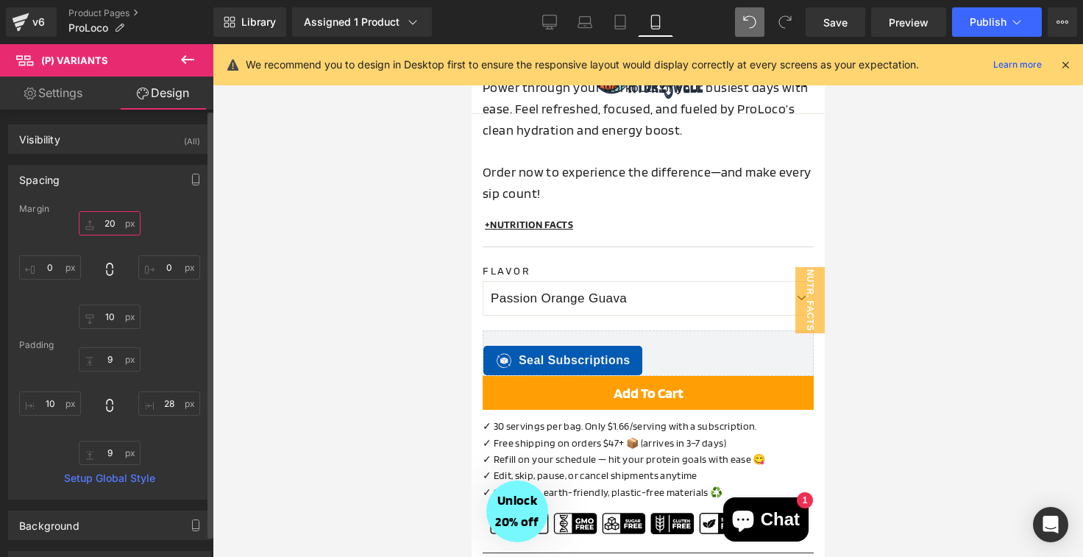
type input "2"
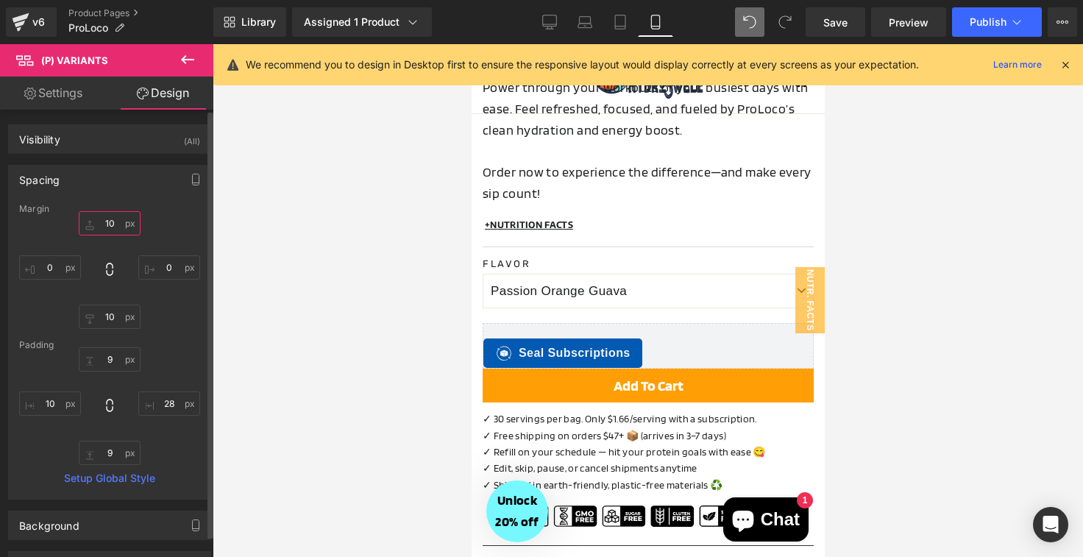
type input "10"
click at [179, 215] on div "10 10 0px 0 10px 10 0px 0" at bounding box center [109, 270] width 181 height 118
click at [386, 399] on div at bounding box center [648, 300] width 870 height 513
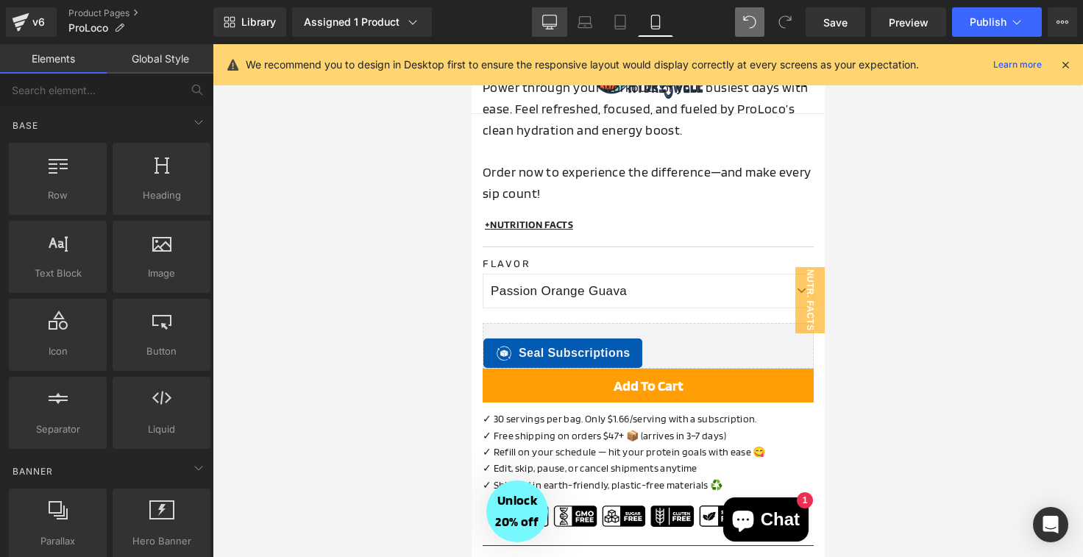
click at [552, 25] on icon at bounding box center [549, 22] width 15 height 15
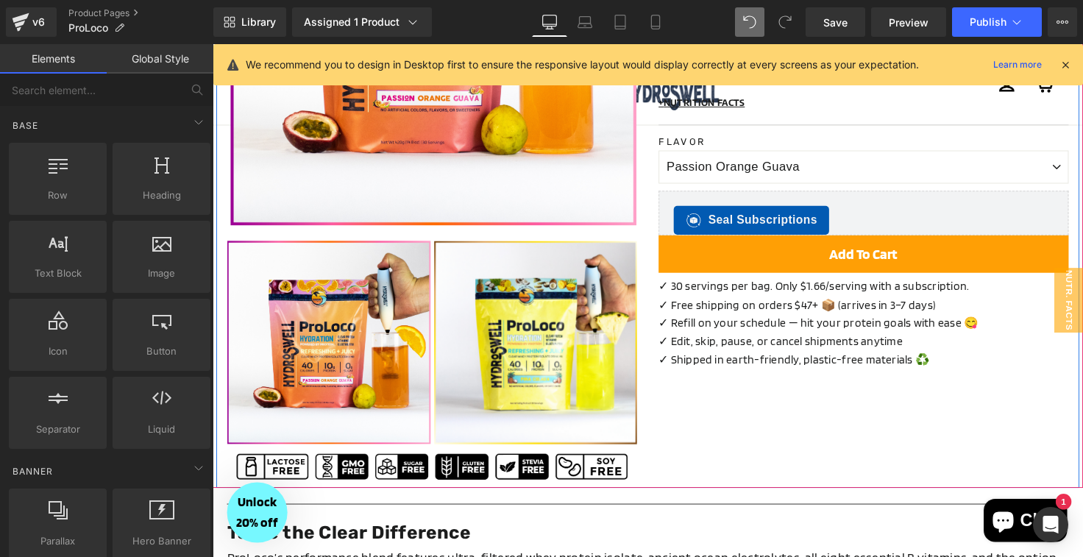
scroll to position [575, 0]
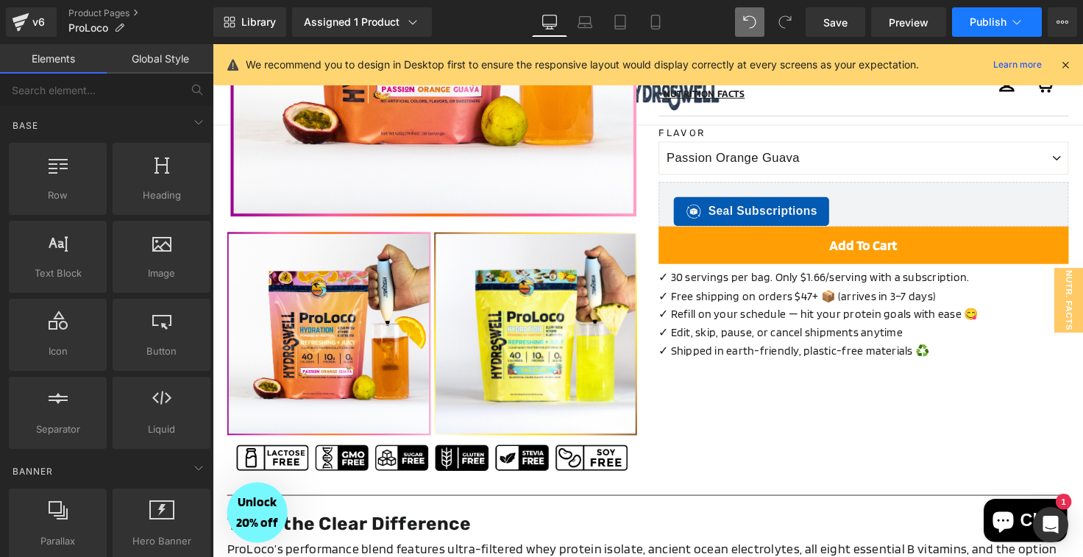
click at [978, 24] on span "Publish" at bounding box center [988, 22] width 37 height 12
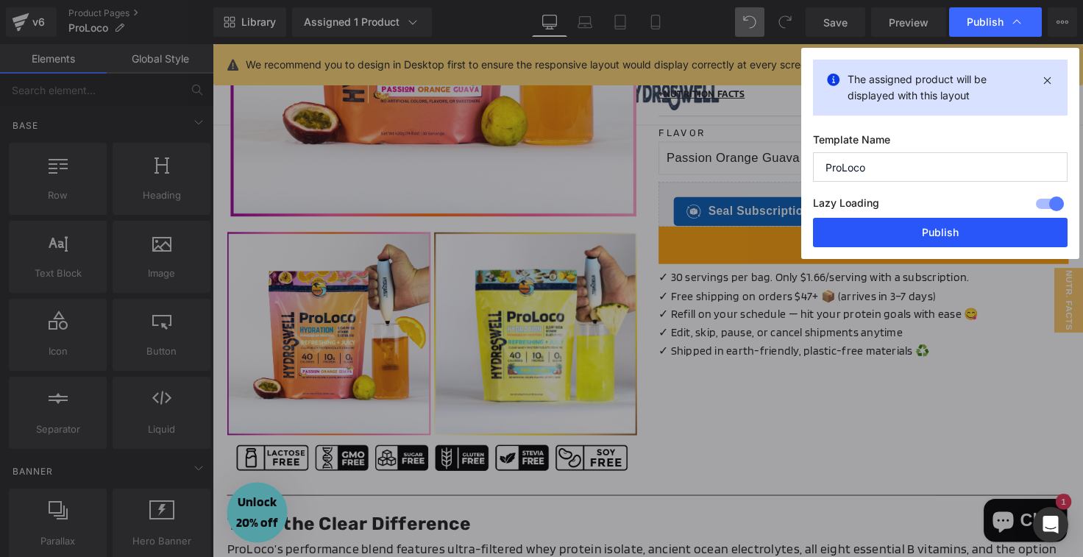
click at [907, 243] on button "Publish" at bounding box center [940, 232] width 255 height 29
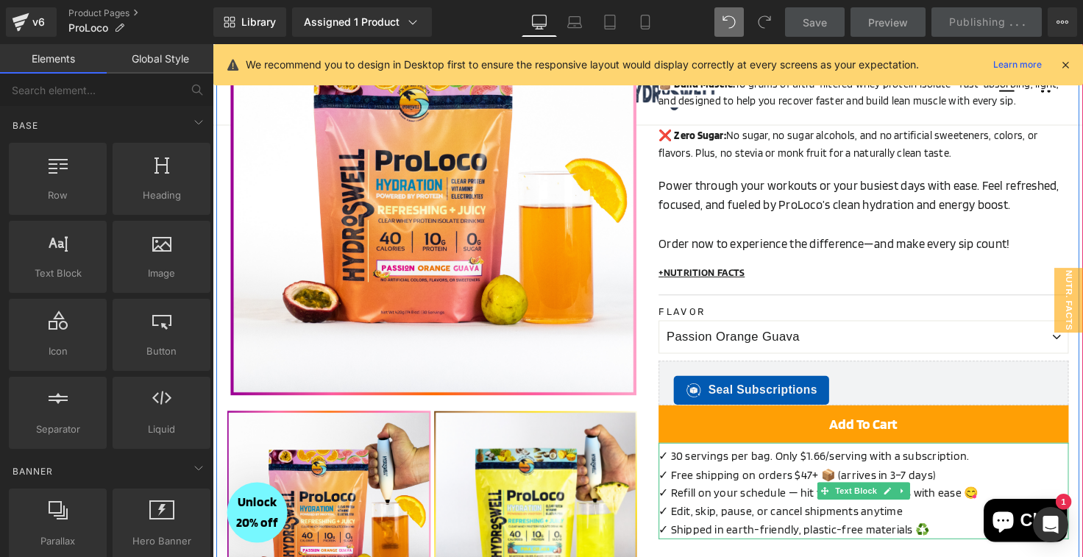
scroll to position [380, 0]
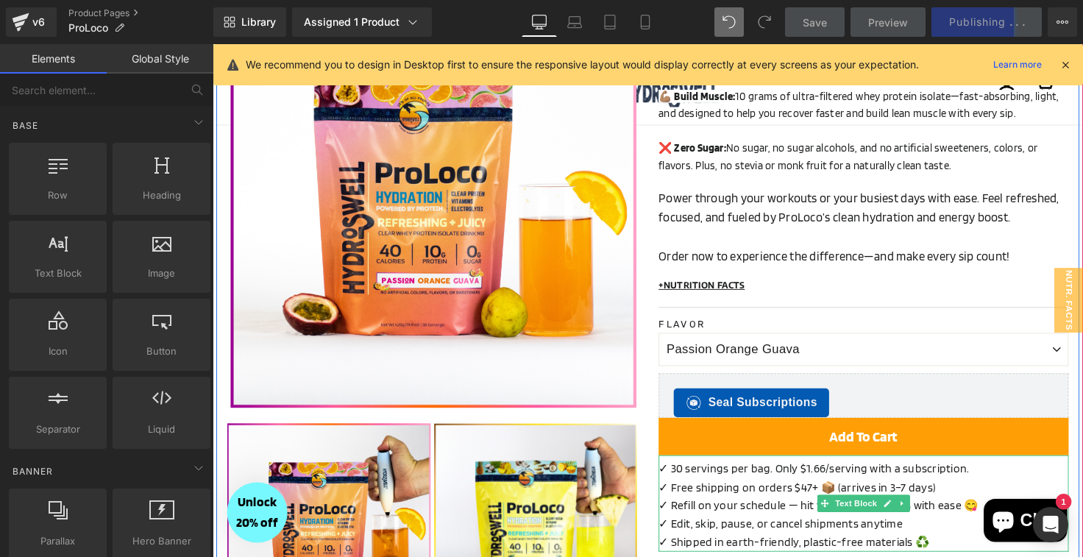
click at [731, 507] on p "✓ Refill on your schedule — hit your protein goals with ease 😋" at bounding box center [878, 515] width 419 height 19
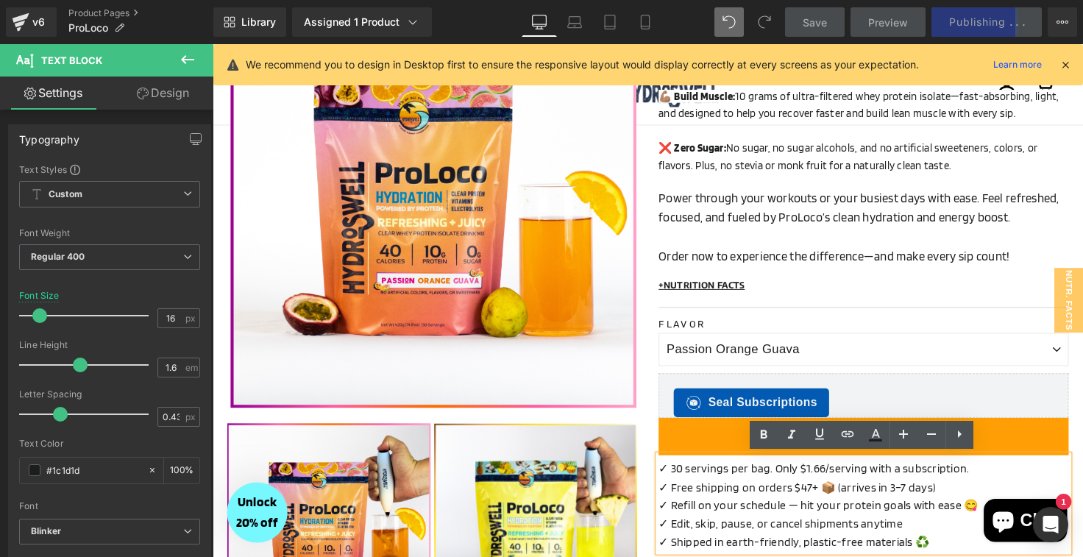
click at [788, 478] on span "✓ 30 servings per bag. Only $1.66/serving with a subscription." at bounding box center [828, 478] width 318 height 14
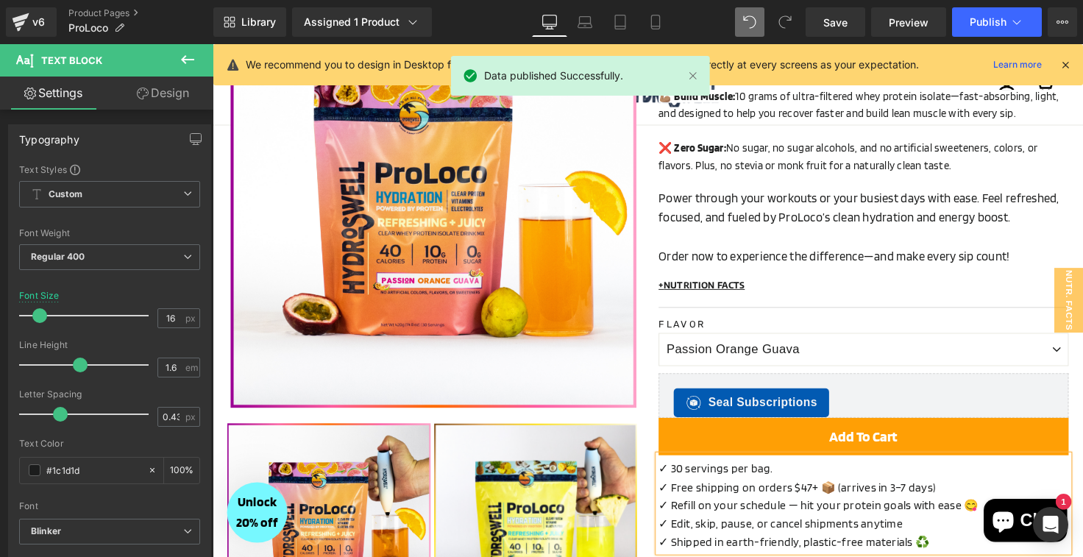
click at [902, 497] on p "✓ Free shipping on orders $47+ 📦 (arrives in 3–7 days)" at bounding box center [878, 497] width 419 height 19
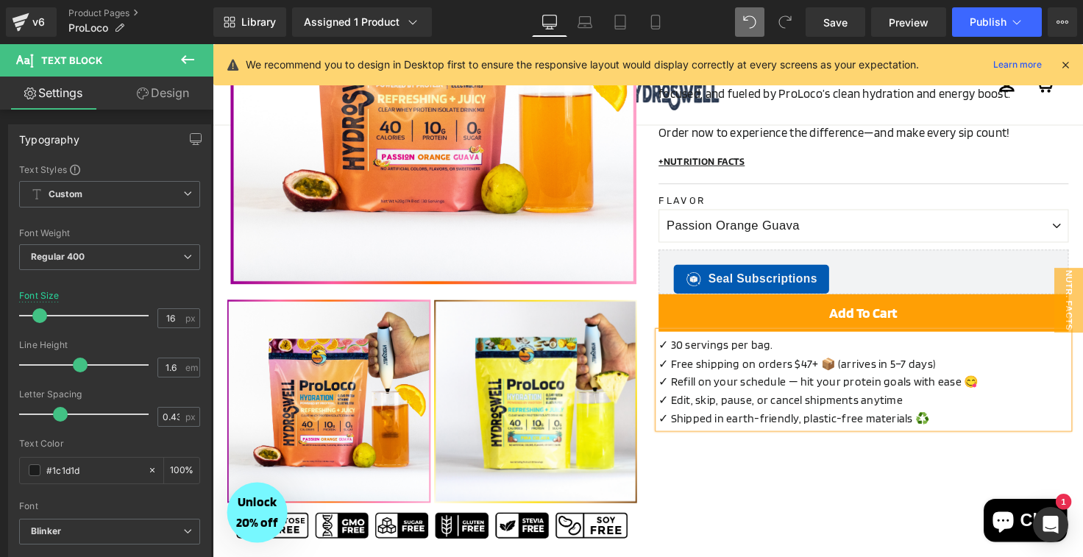
scroll to position [509, 0]
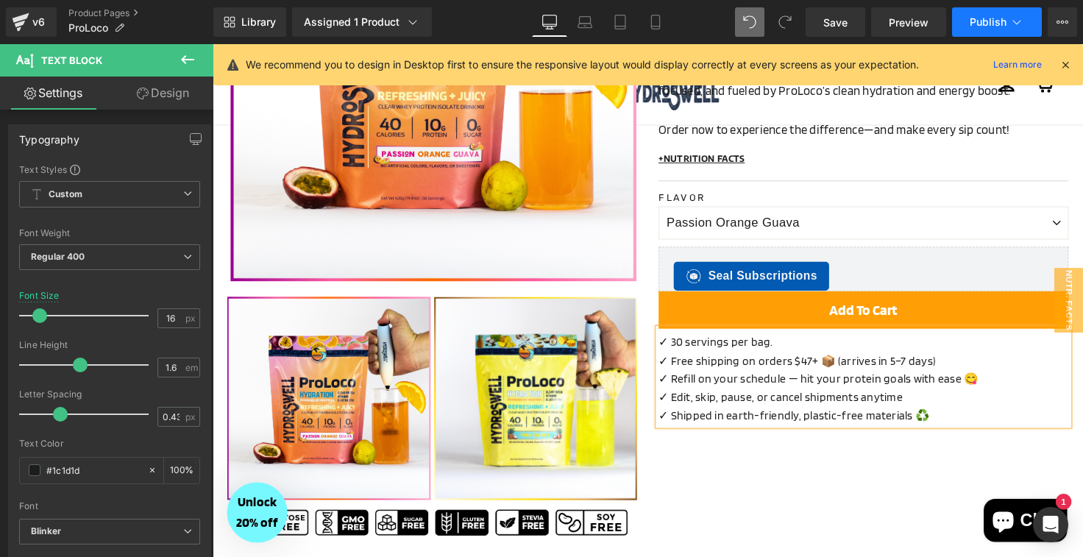
click at [975, 31] on button "Publish" at bounding box center [997, 21] width 90 height 29
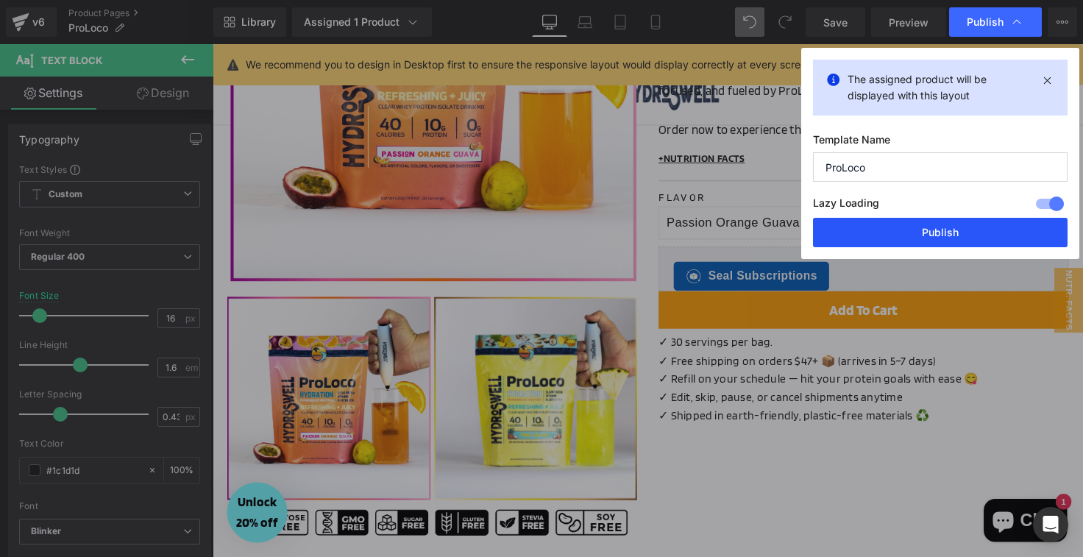
click at [904, 234] on button "Publish" at bounding box center [940, 232] width 255 height 29
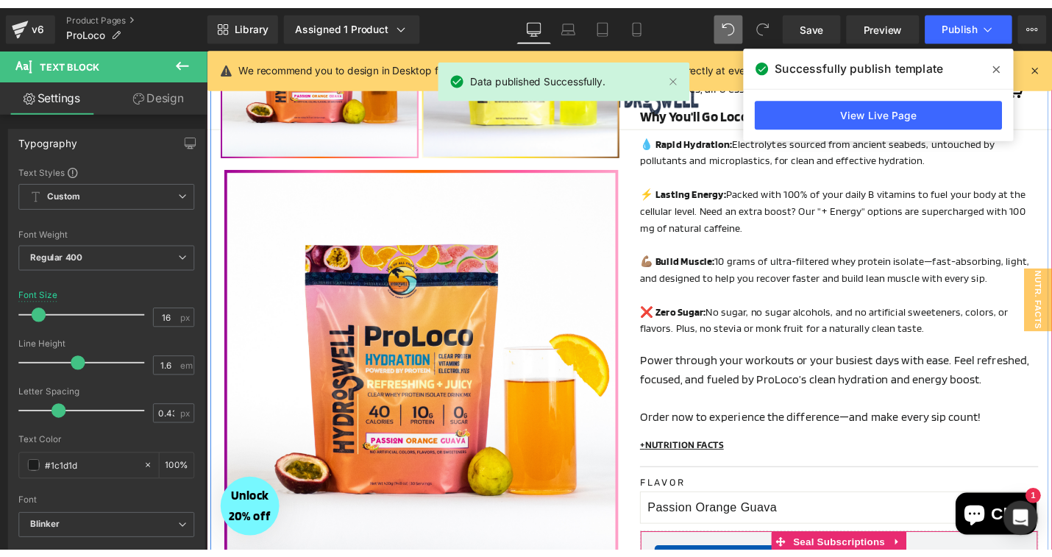
scroll to position [0, 0]
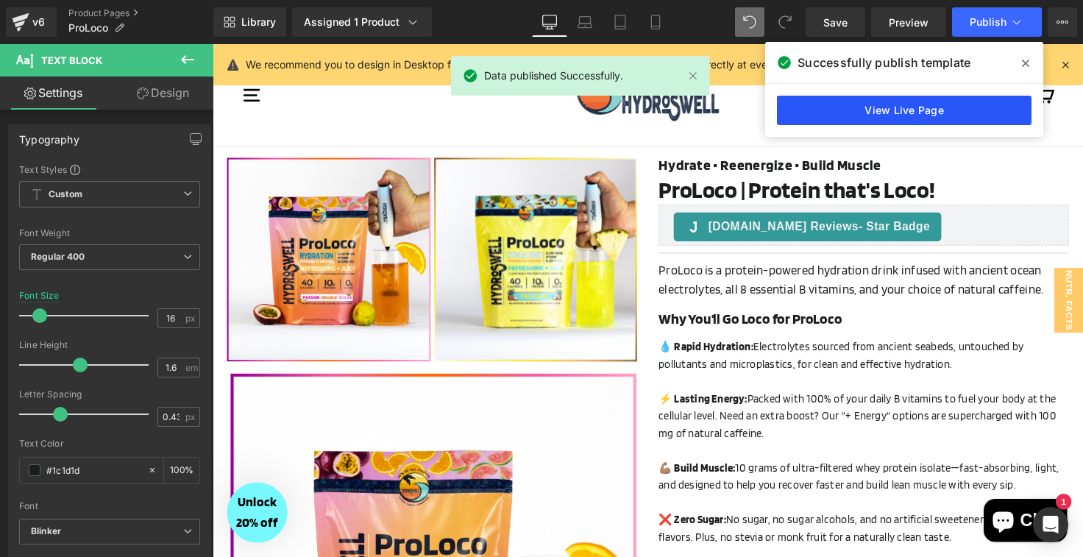
click at [832, 103] on link "View Live Page" at bounding box center [904, 110] width 255 height 29
